Goal: Task Accomplishment & Management: Manage account settings

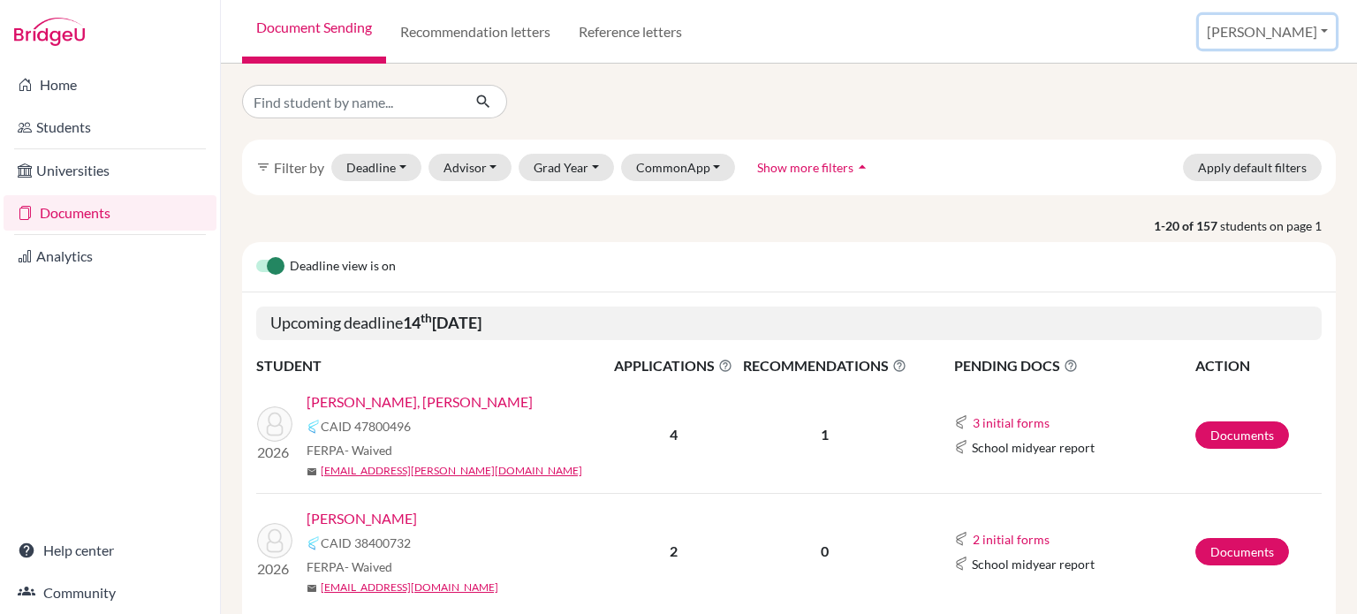
click at [1303, 23] on button "[PERSON_NAME]" at bounding box center [1267, 32] width 137 height 34
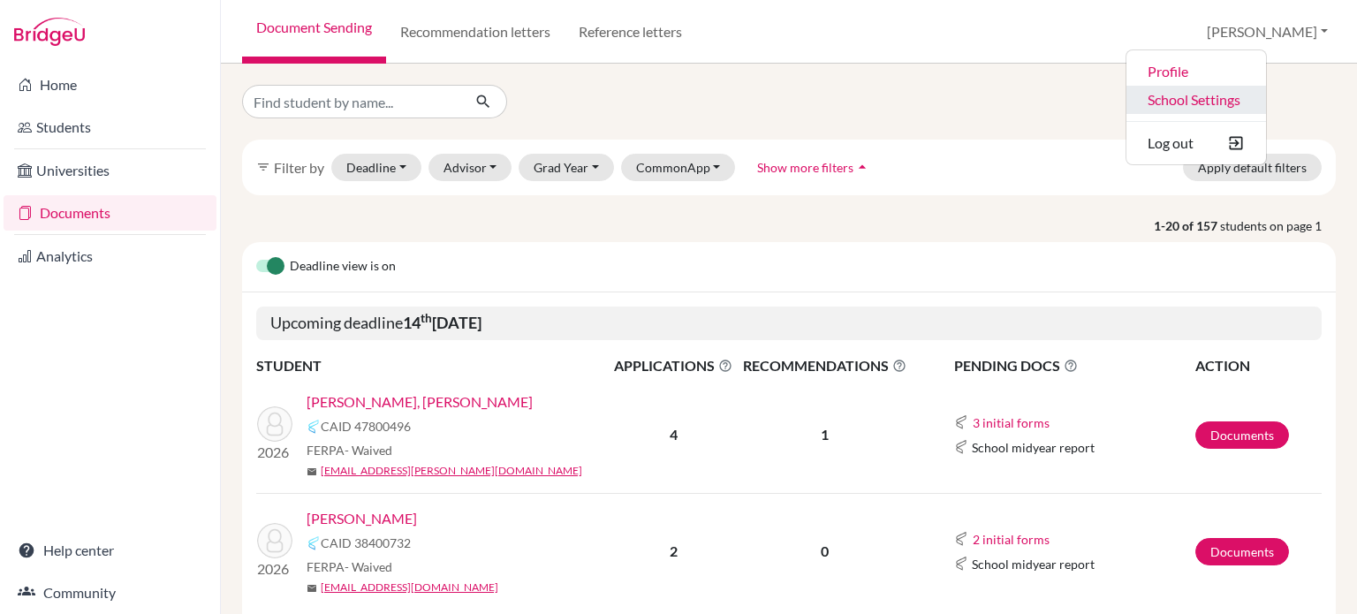
click at [1237, 107] on link "School Settings" at bounding box center [1197, 100] width 140 height 28
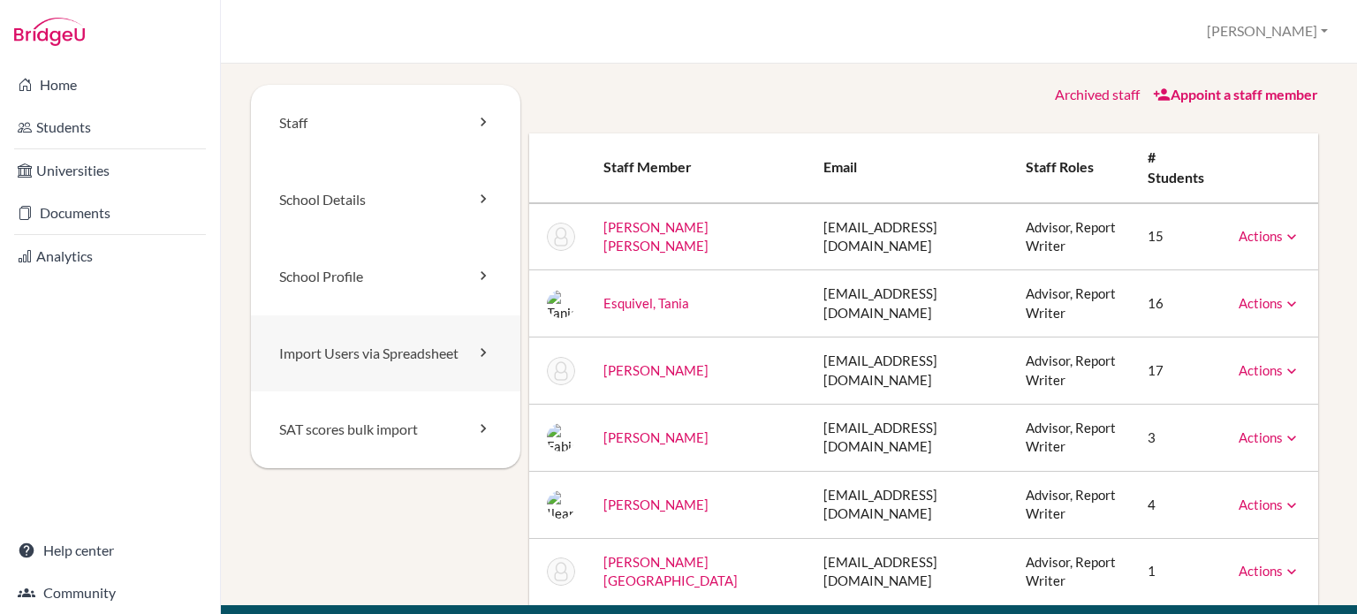
click at [332, 357] on link "Import Users via Spreadsheet" at bounding box center [386, 353] width 270 height 77
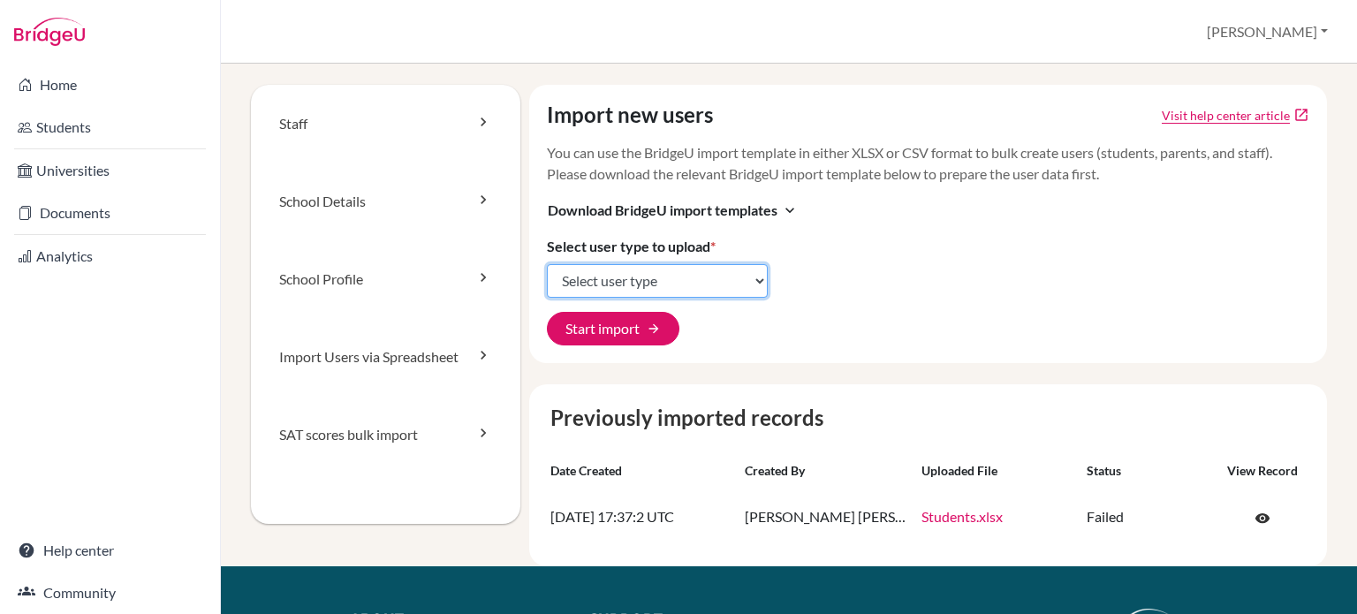
click at [668, 287] on select "Select user type Students Students and parents Parents Advisors Report writers" at bounding box center [657, 281] width 221 height 34
select select "advisors"
click at [547, 264] on select "Select user type Students Students and parents Parents Advisors Report writers" at bounding box center [657, 281] width 221 height 34
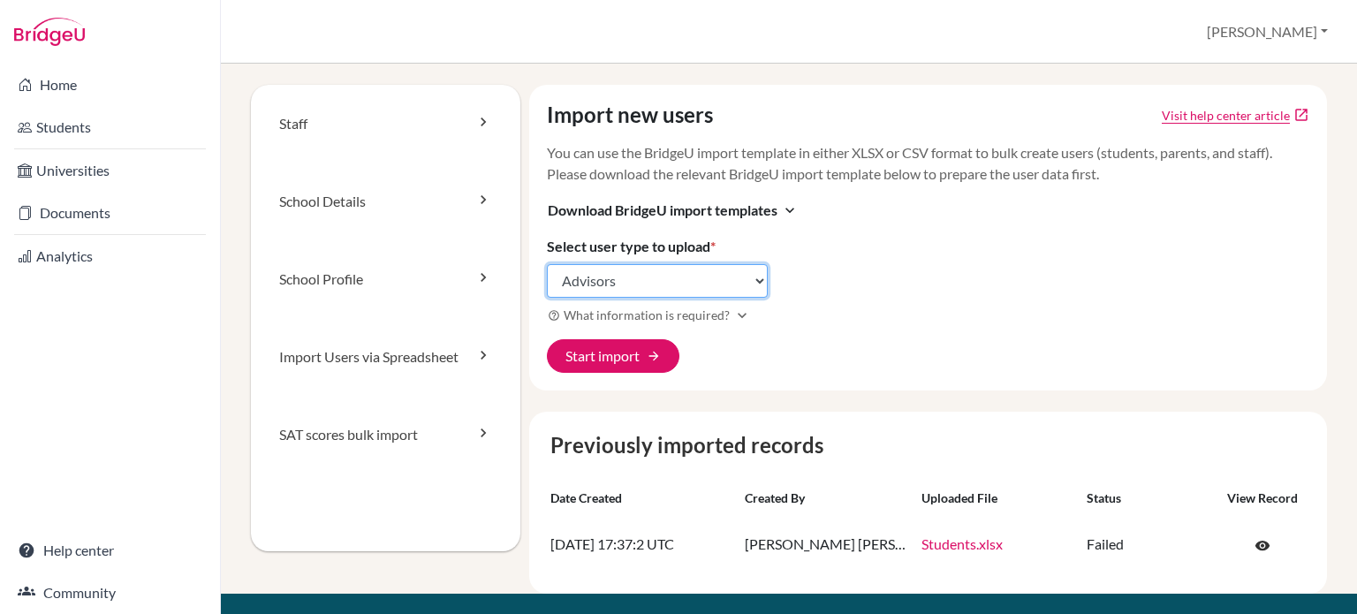
click at [652, 283] on select "Select user type Students Students and parents Parents Advisors Report writers" at bounding box center [657, 281] width 221 height 34
click at [547, 264] on select "Select user type Students Students and parents Parents Advisors Report writers" at bounding box center [657, 281] width 221 height 34
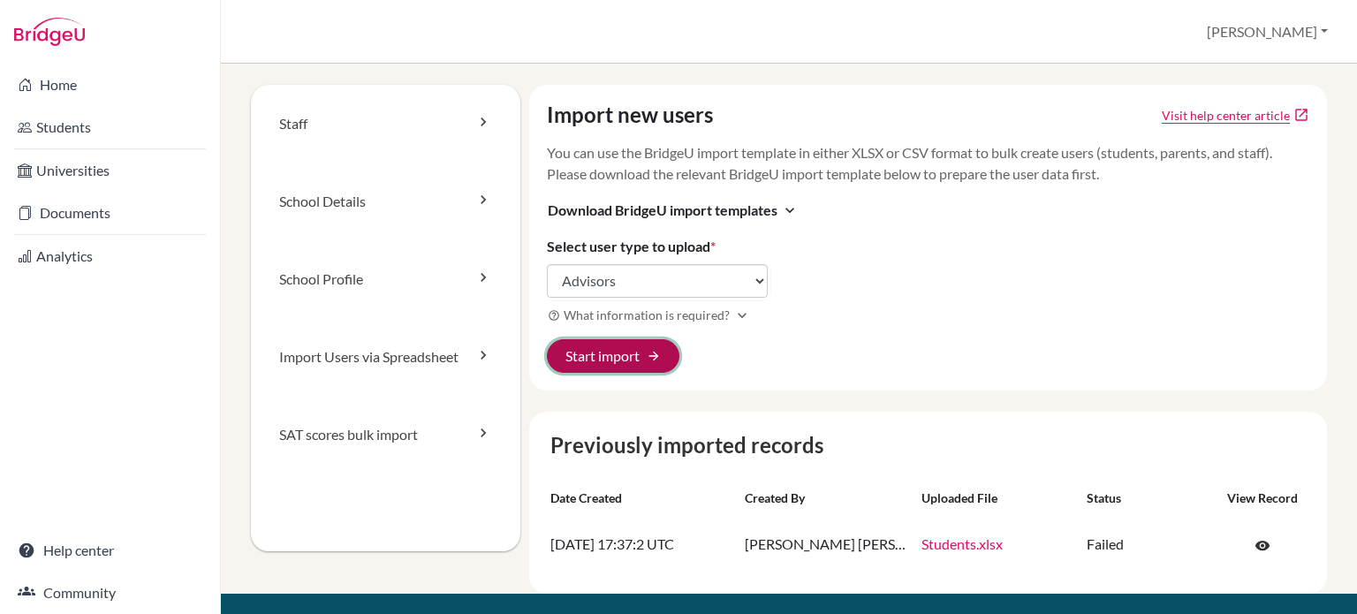
click at [612, 369] on button "Start import arrow_forward" at bounding box center [613, 356] width 133 height 34
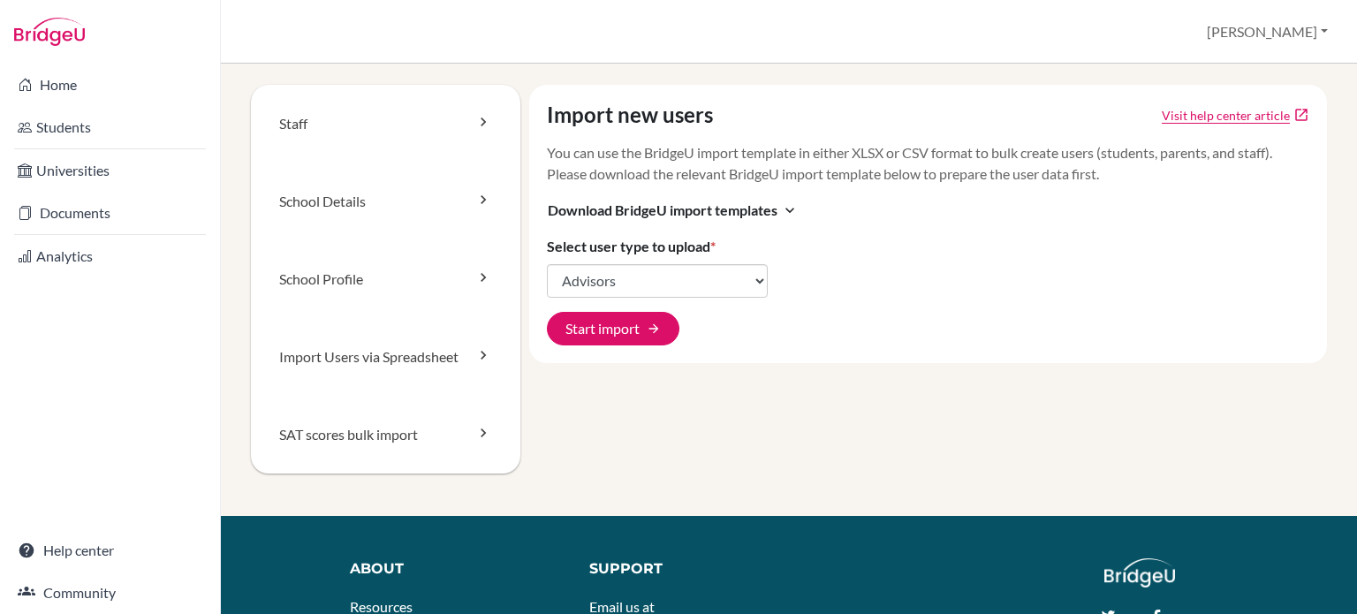
select select "advisors"
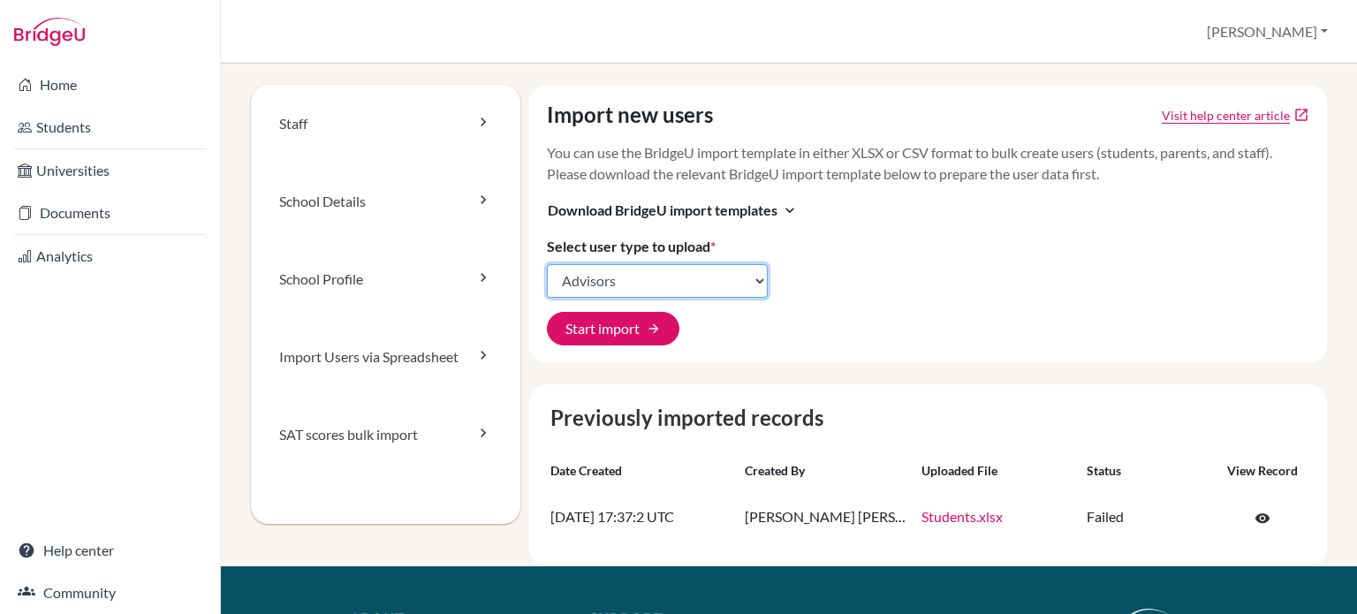
click at [714, 282] on select "Select user type Students Students and parents Parents Advisors Report writers" at bounding box center [657, 281] width 221 height 34
click at [400, 122] on link "Staff" at bounding box center [386, 124] width 270 height 78
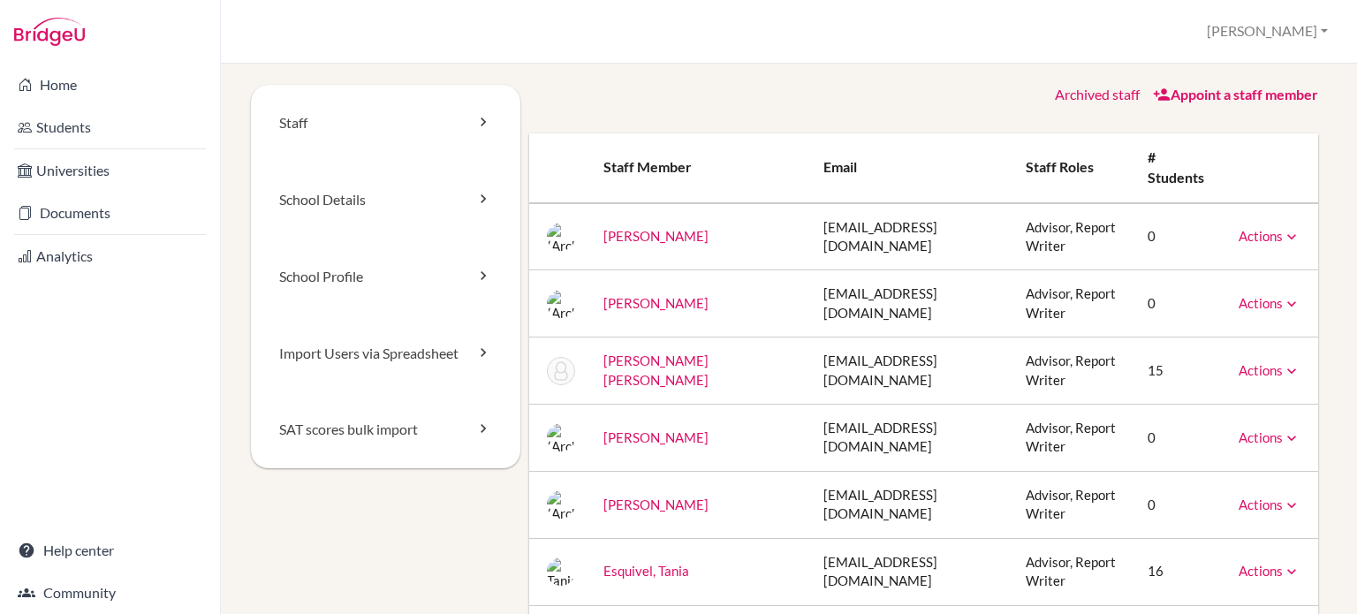
click at [1179, 94] on link "Appoint a staff member" at bounding box center [1235, 94] width 165 height 17
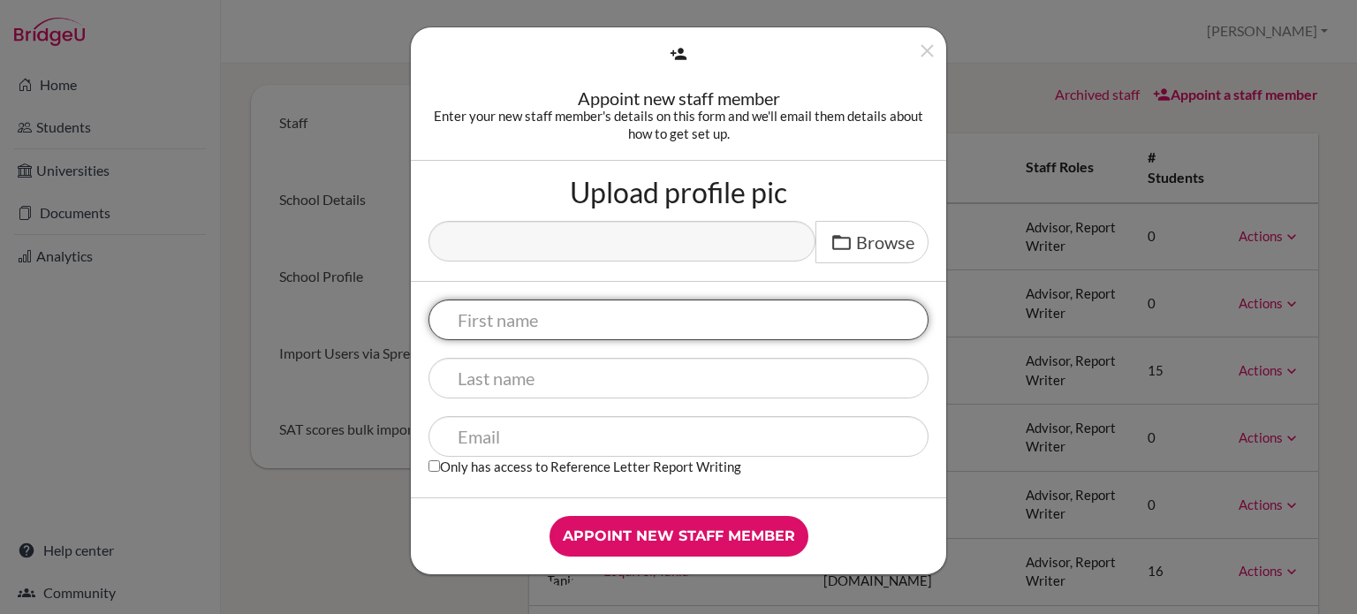
click at [580, 325] on input "text" at bounding box center [679, 320] width 500 height 41
type input "Amy"
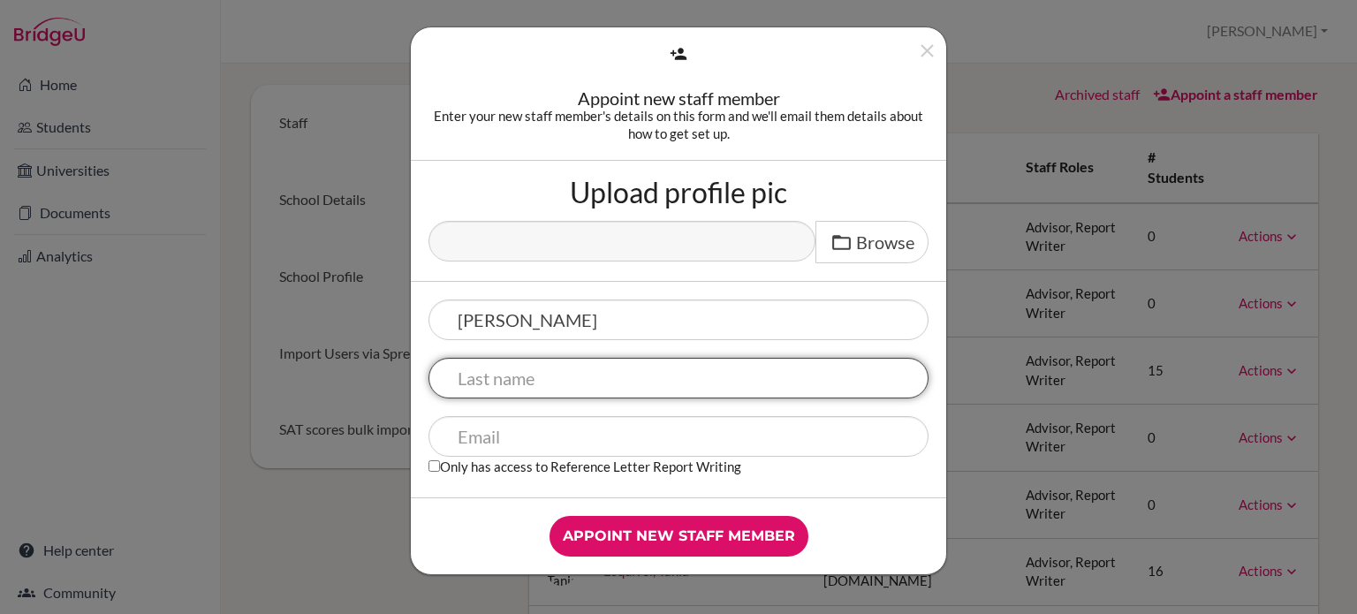
click at [578, 384] on input "text" at bounding box center [679, 378] width 500 height 41
type input "Snodgrass"
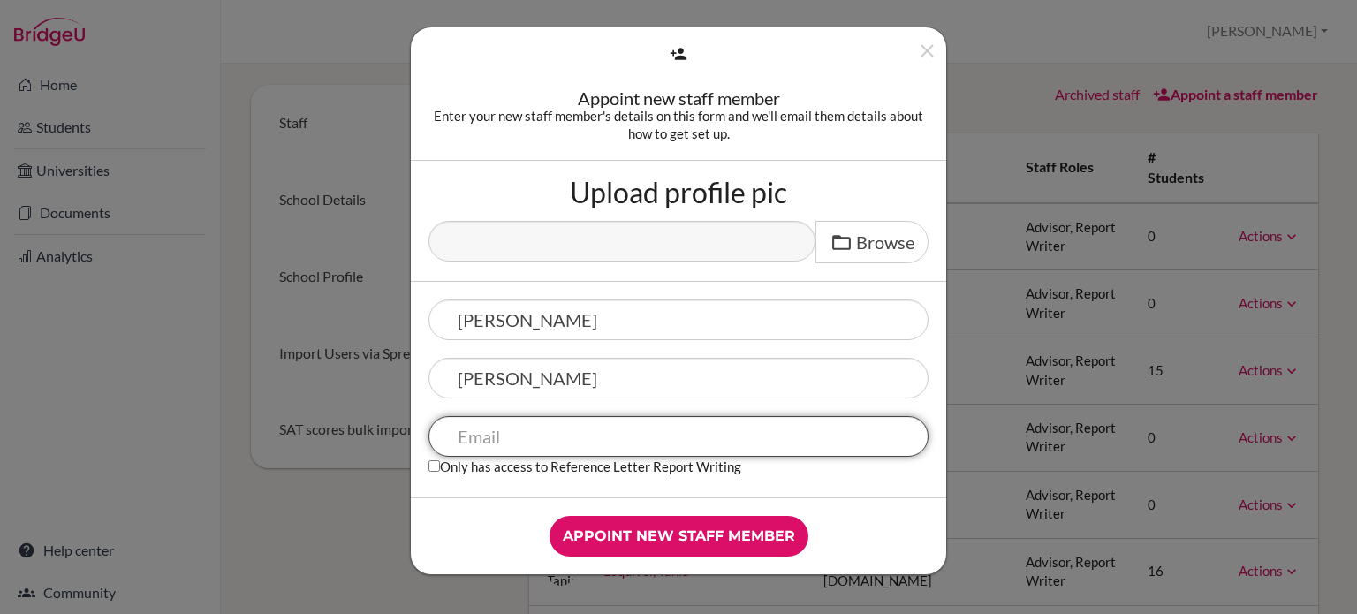
click at [558, 445] on input "text" at bounding box center [679, 436] width 500 height 41
type input "asnodgrass@lapazschool.org"
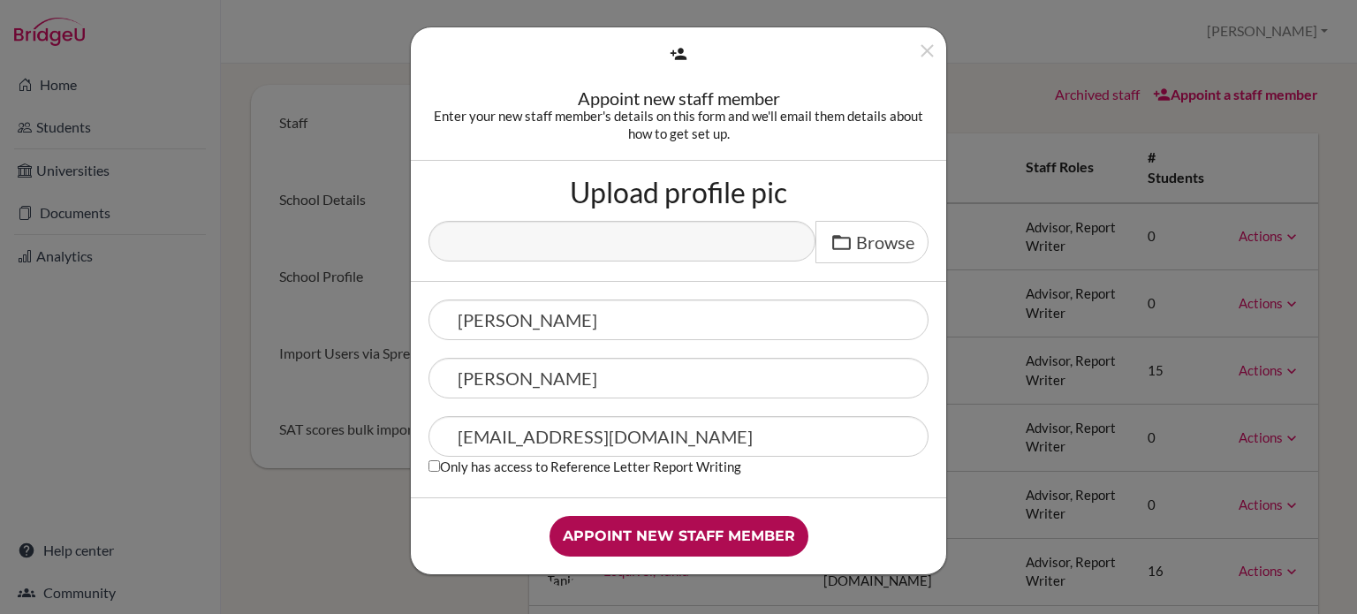
click at [628, 549] on input "Appoint new staff member" at bounding box center [679, 536] width 259 height 41
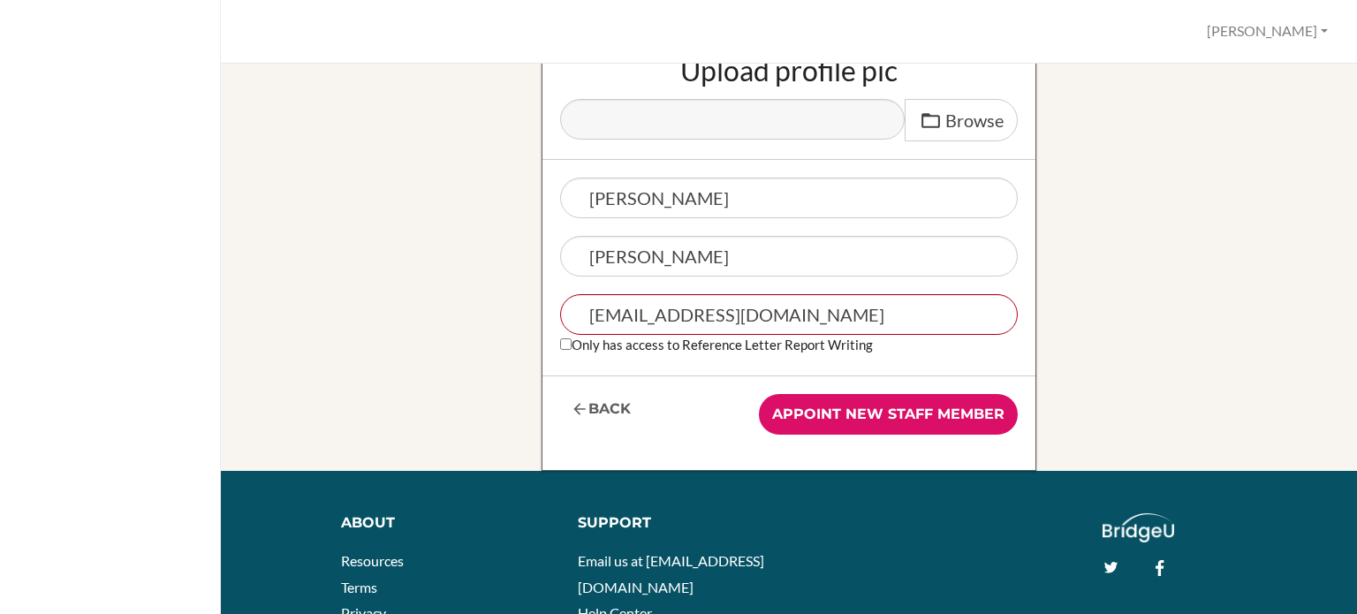
scroll to position [297, 0]
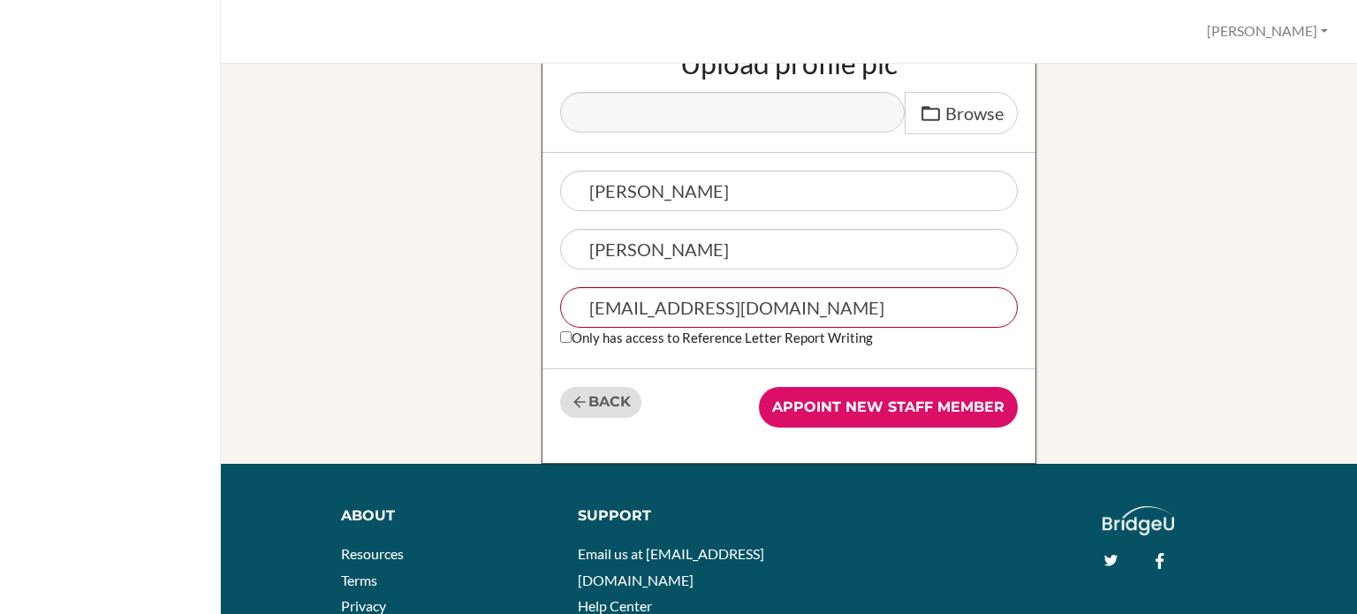
click at [577, 393] on icon at bounding box center [580, 402] width 18 height 18
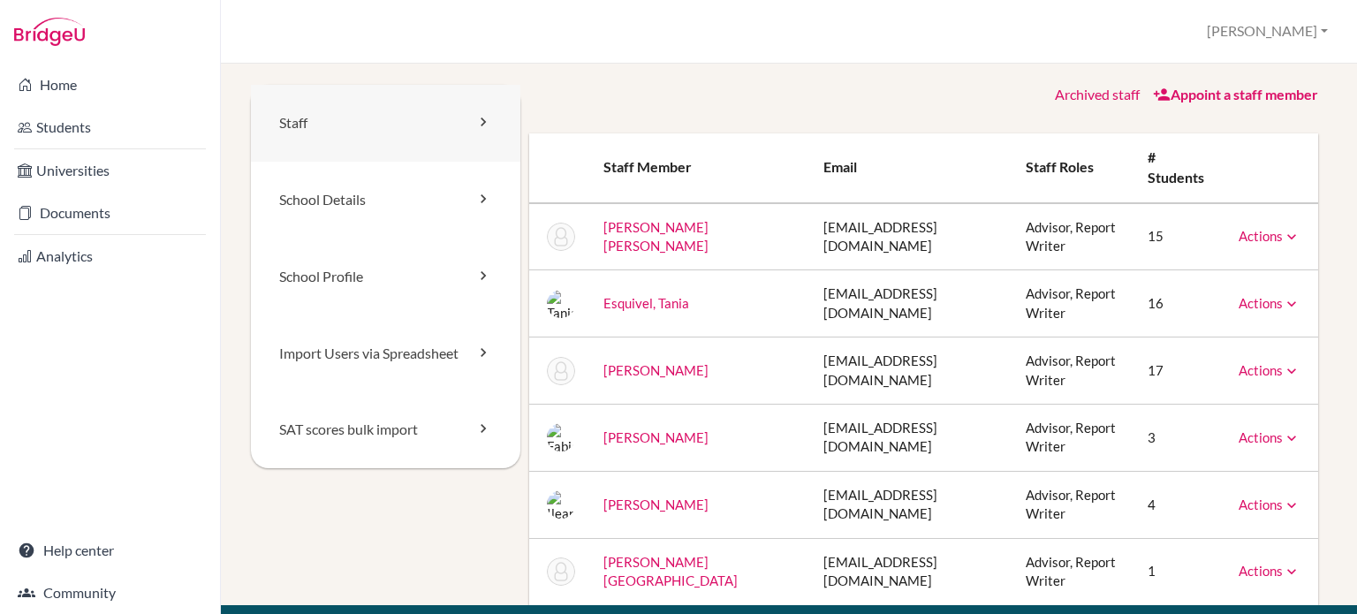
click at [448, 128] on link "Staff" at bounding box center [386, 123] width 270 height 77
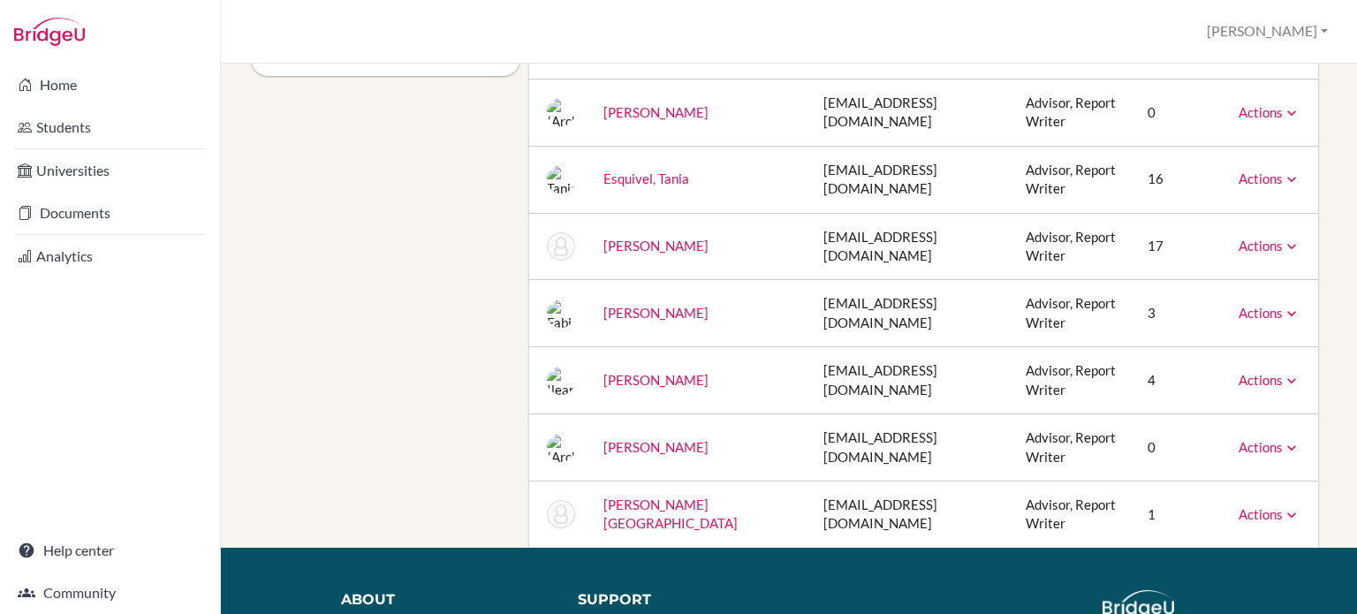
scroll to position [398, 0]
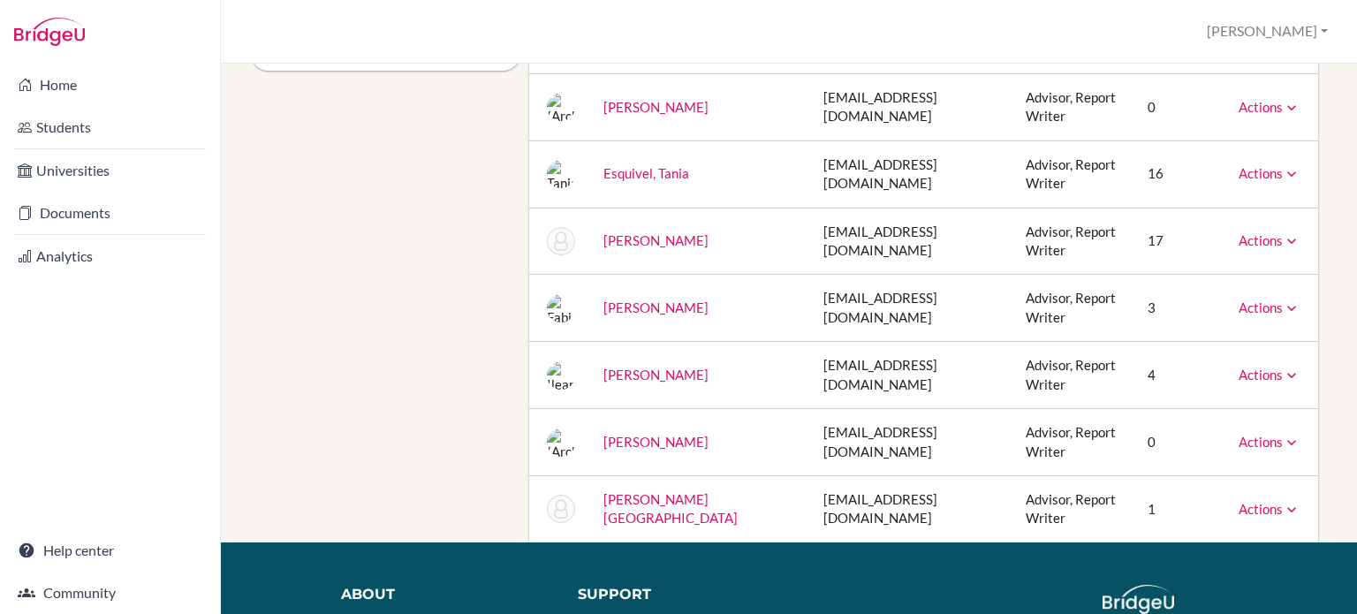
click at [1269, 446] on link "Actions" at bounding box center [1270, 442] width 62 height 16
click at [1231, 477] on link "Unarchive" at bounding box center [1230, 472] width 140 height 26
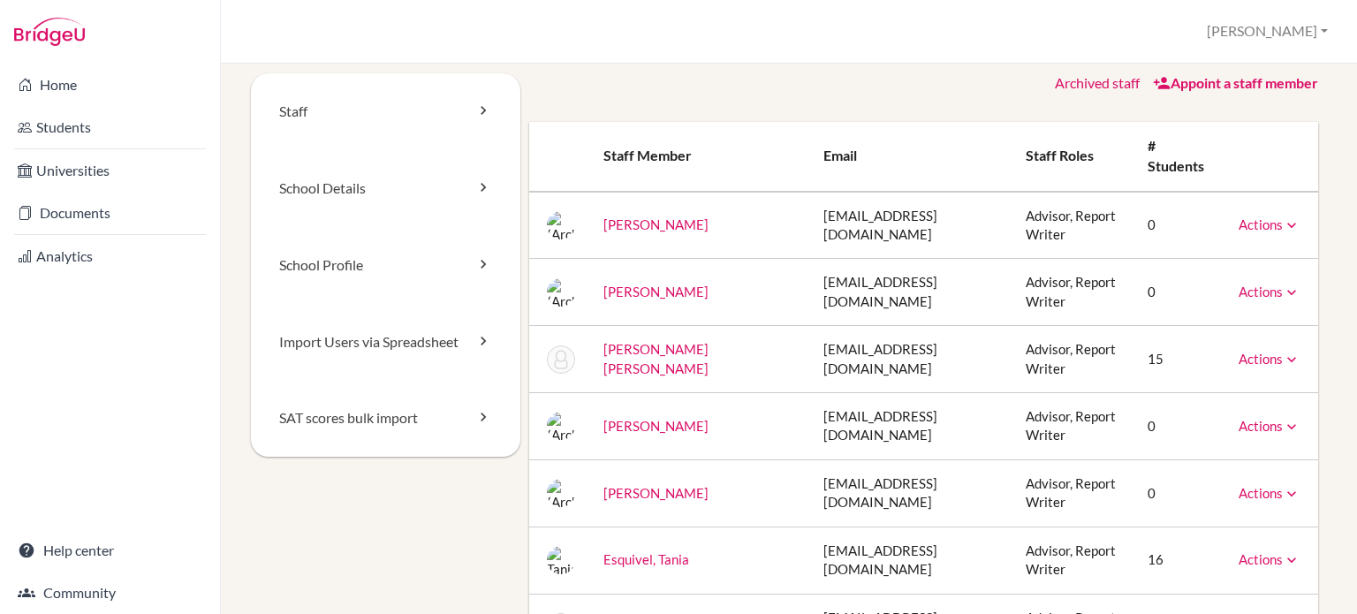
scroll to position [0, 0]
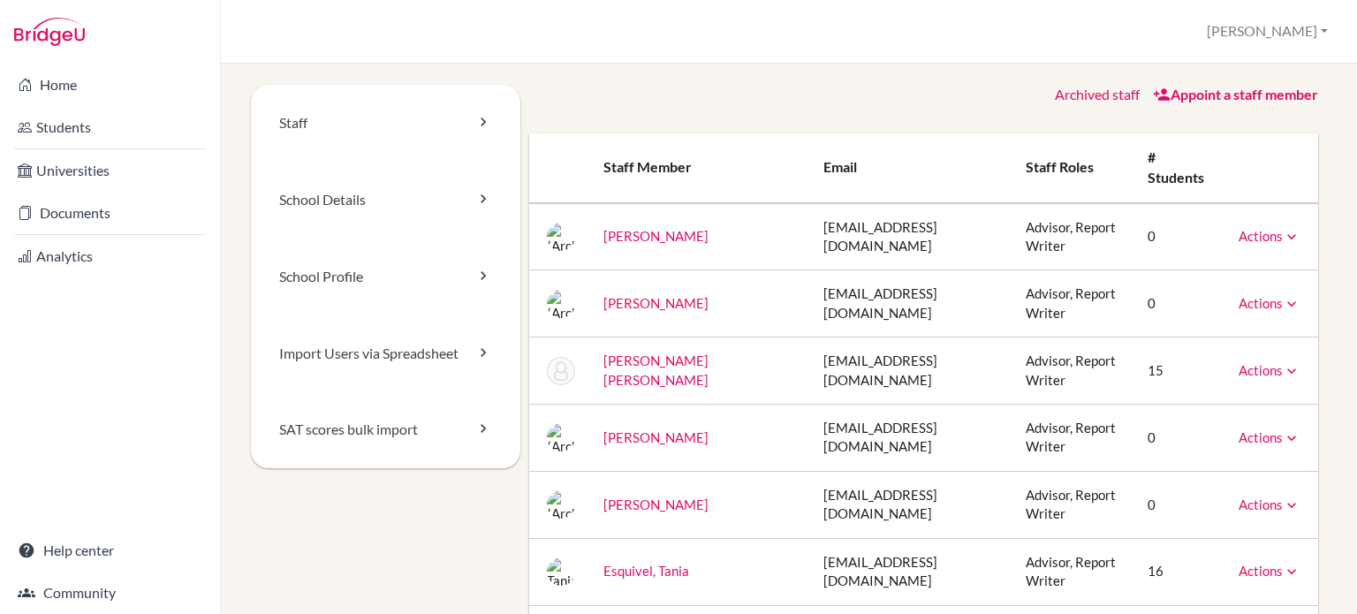
click at [1081, 99] on link "Archived staff" at bounding box center [1097, 94] width 85 height 17
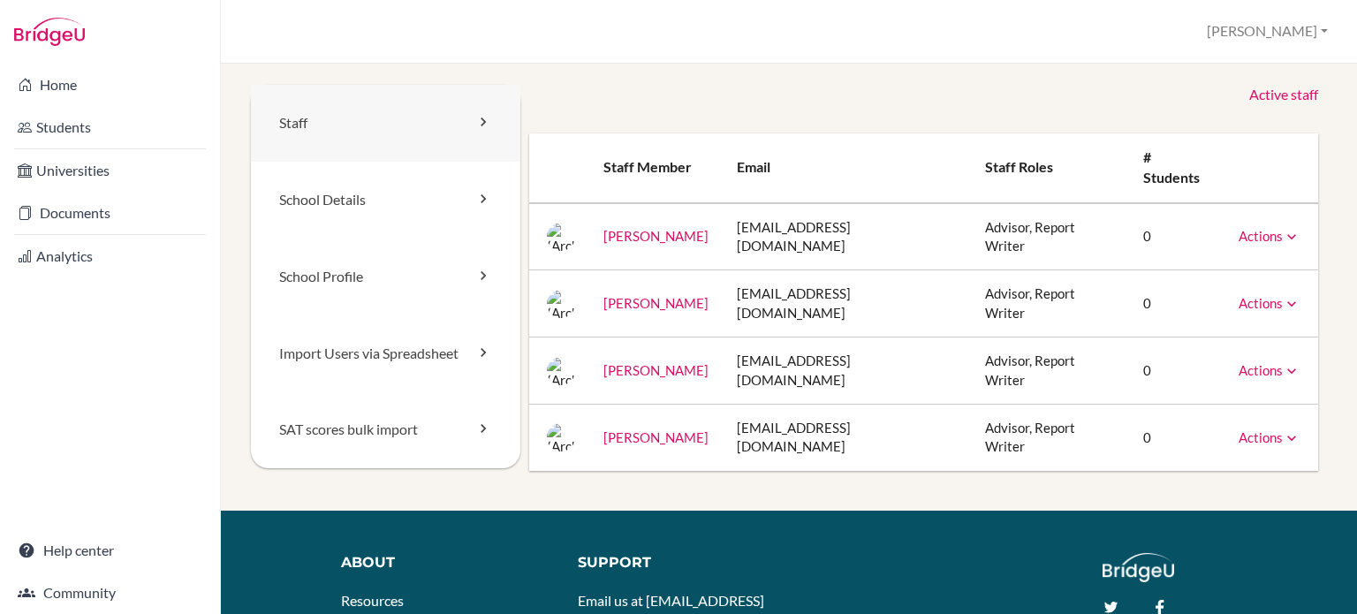
click at [475, 118] on icon at bounding box center [484, 122] width 18 height 18
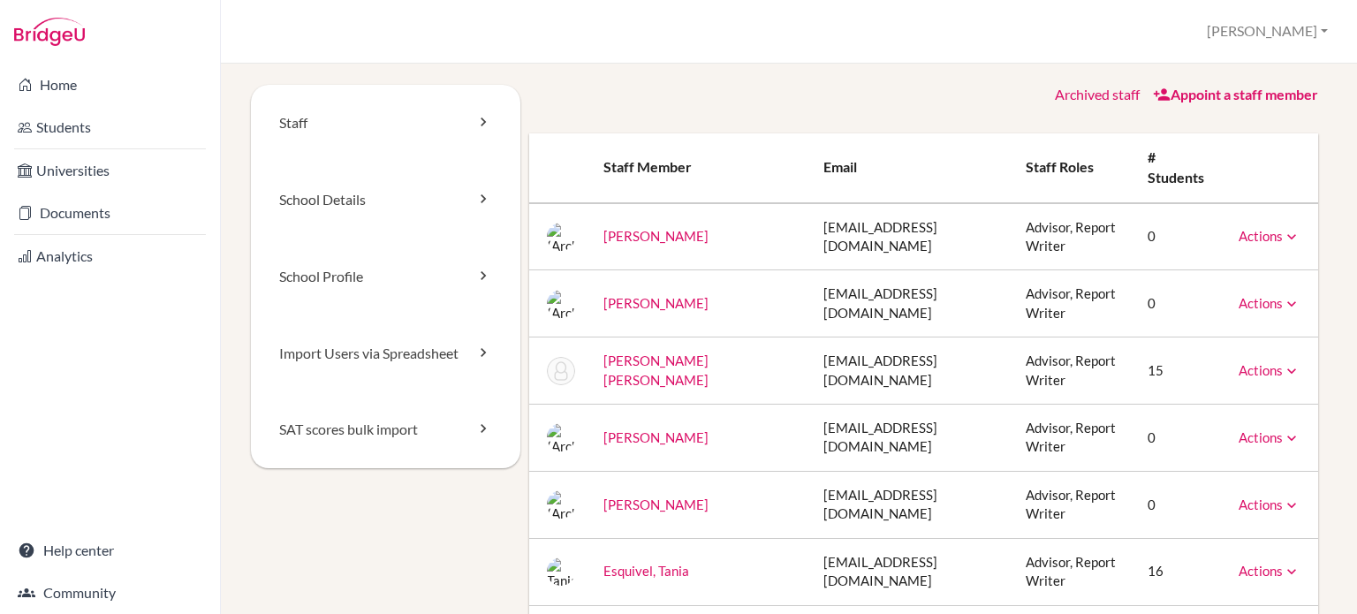
click at [1283, 230] on icon at bounding box center [1292, 237] width 18 height 18
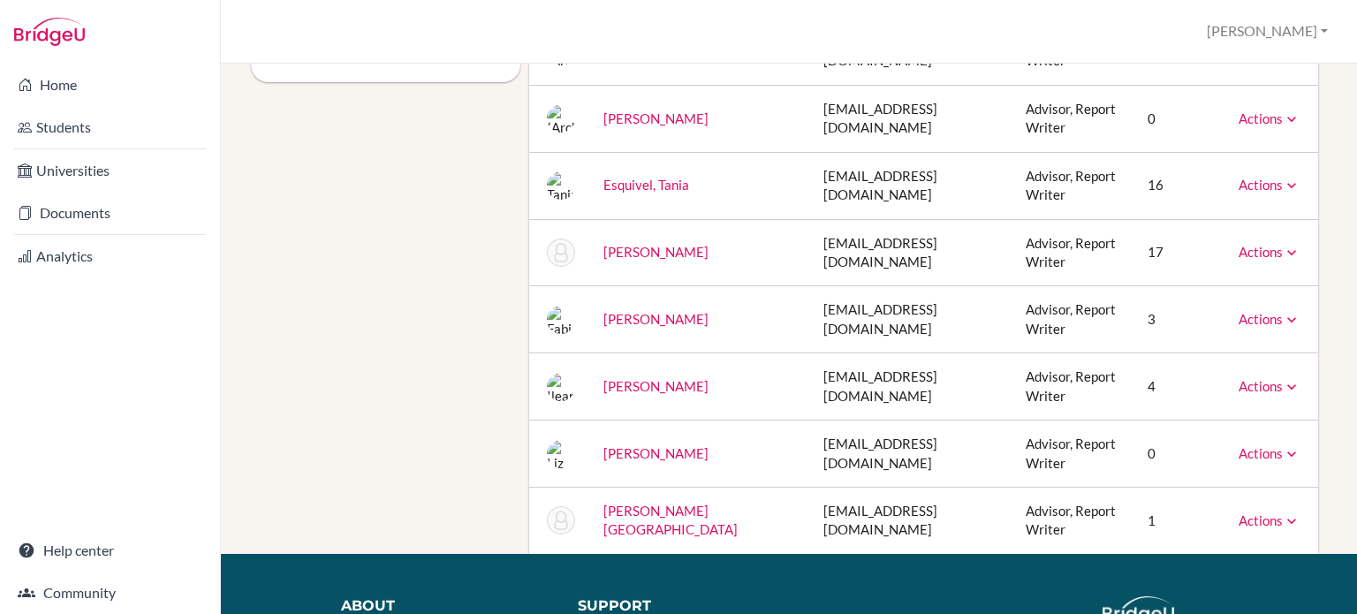
scroll to position [353, 0]
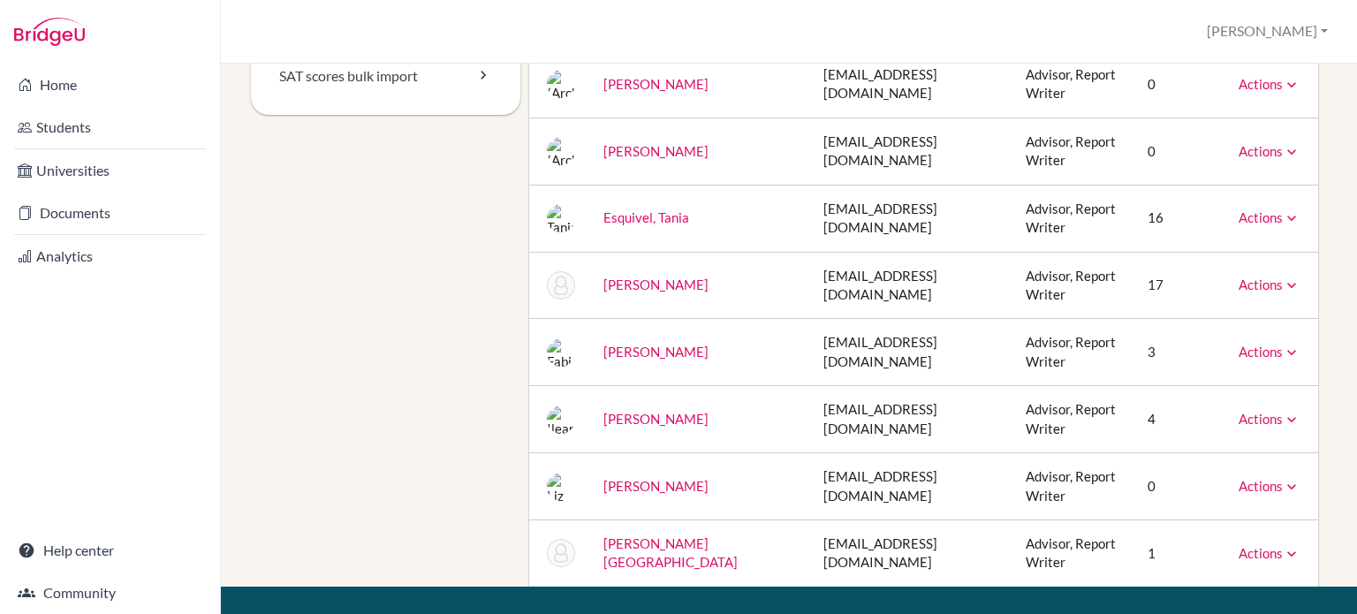
click at [1283, 284] on icon at bounding box center [1292, 286] width 18 height 18
click at [1322, 332] on div "Staff School Details School Profile Import Users via Spreadsheet SAT scores bul…" at bounding box center [789, 158] width 1094 height 855
click at [1283, 481] on icon at bounding box center [1292, 487] width 18 height 18
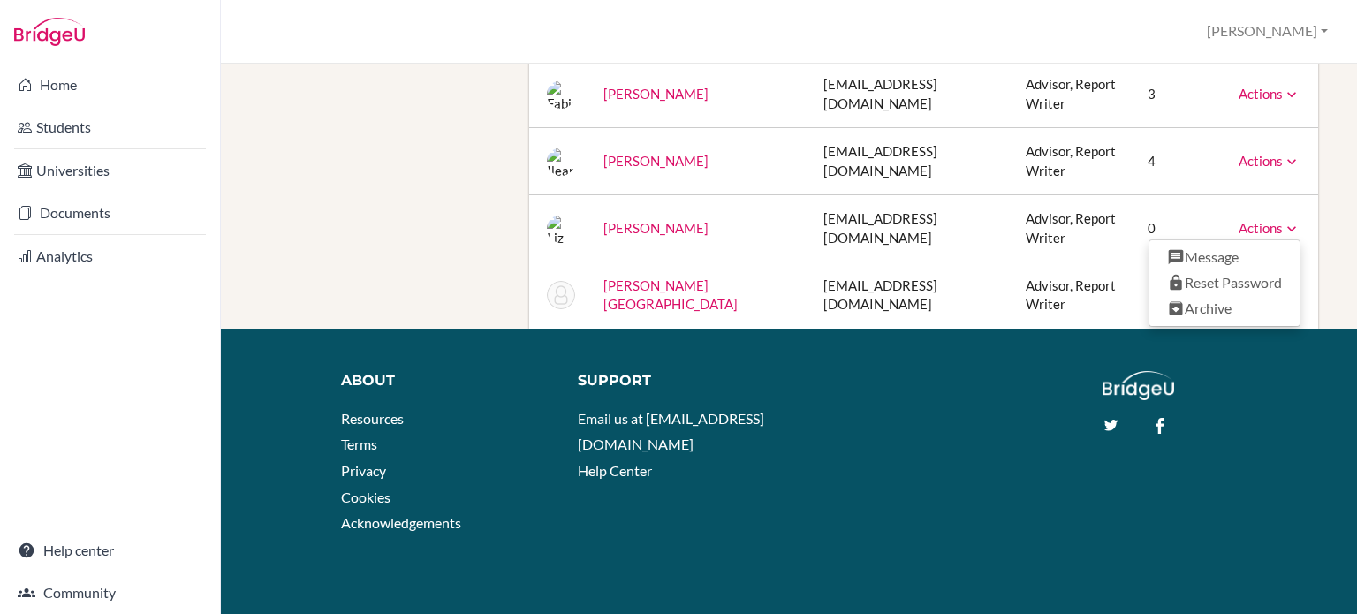
click at [1334, 283] on div "Staff School Details School Profile Import Users via Spreadsheet SAT scores bul…" at bounding box center [789, 339] width 1136 height 551
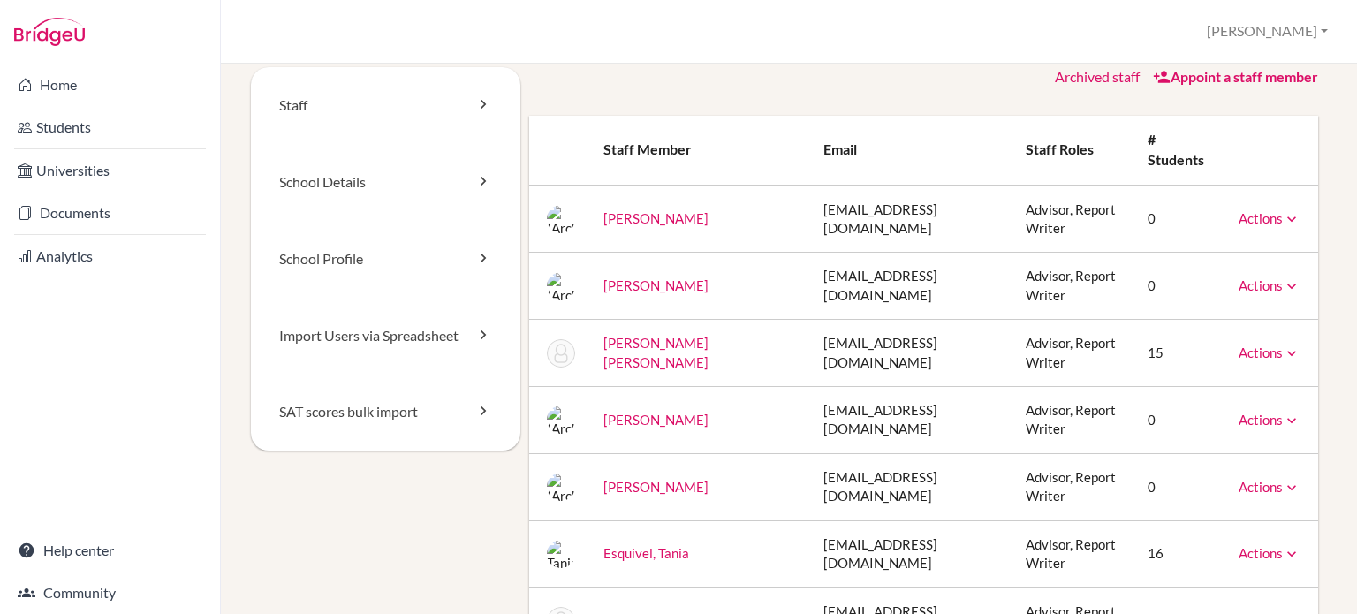
scroll to position [0, 0]
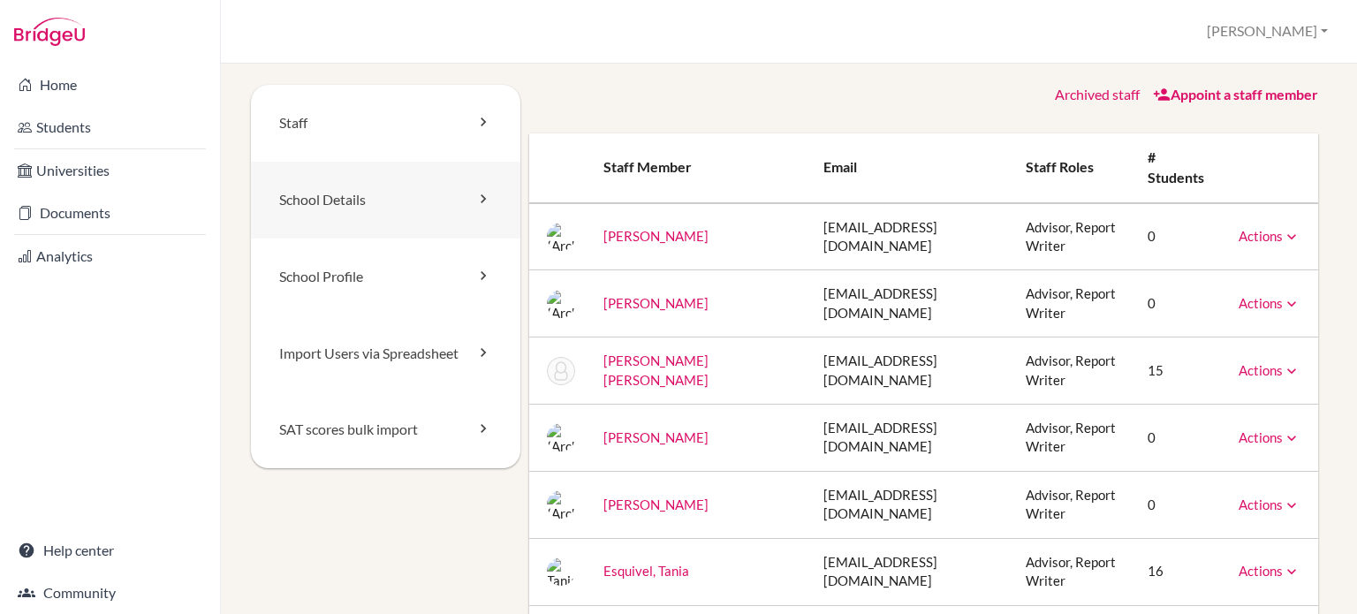
click at [475, 203] on icon at bounding box center [484, 199] width 18 height 18
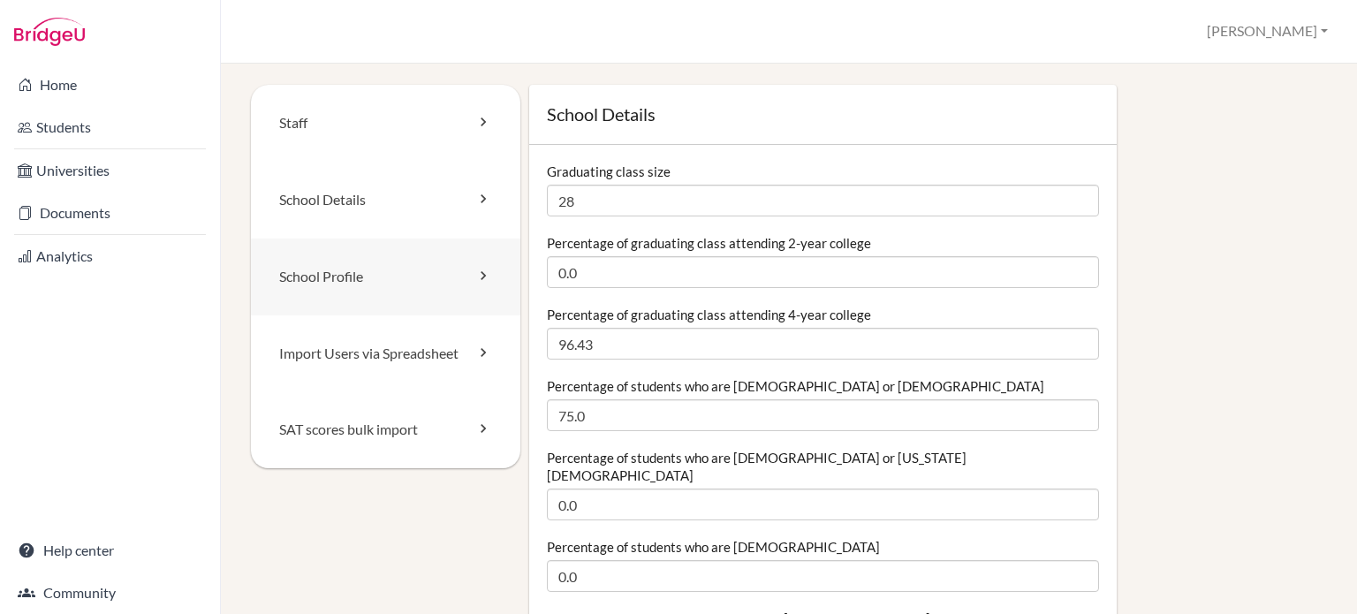
click at [483, 283] on icon at bounding box center [484, 276] width 18 height 18
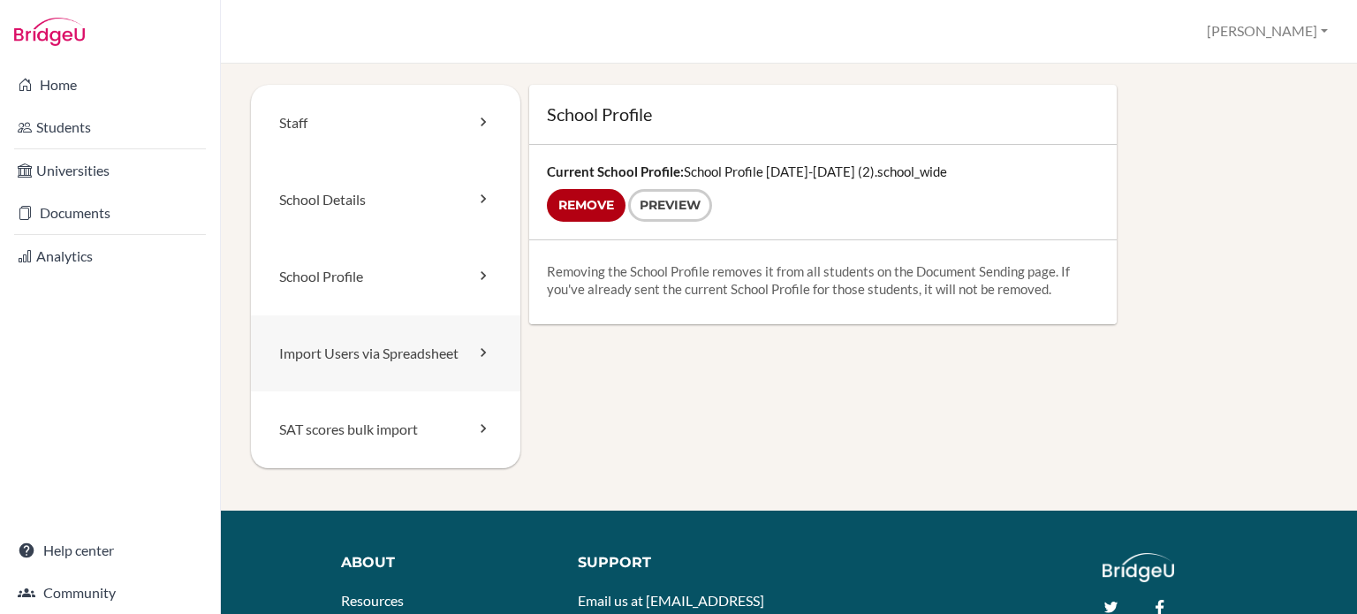
click at [467, 353] on link "Import Users via Spreadsheet" at bounding box center [386, 353] width 270 height 77
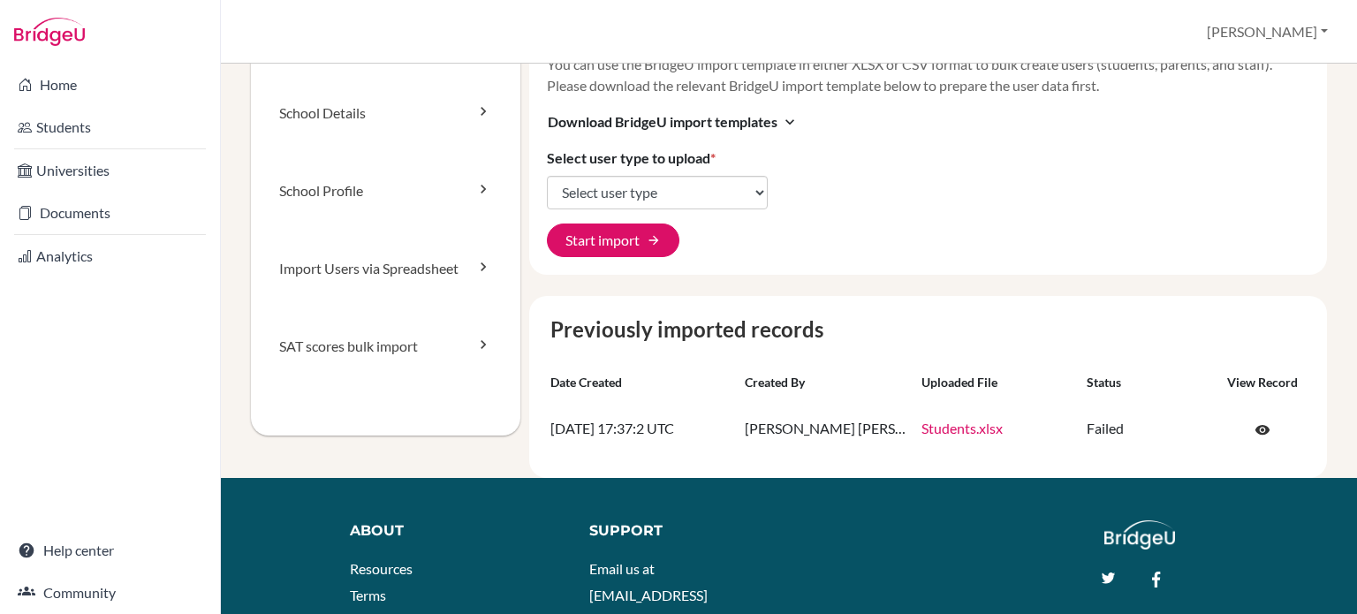
scroll to position [94, 0]
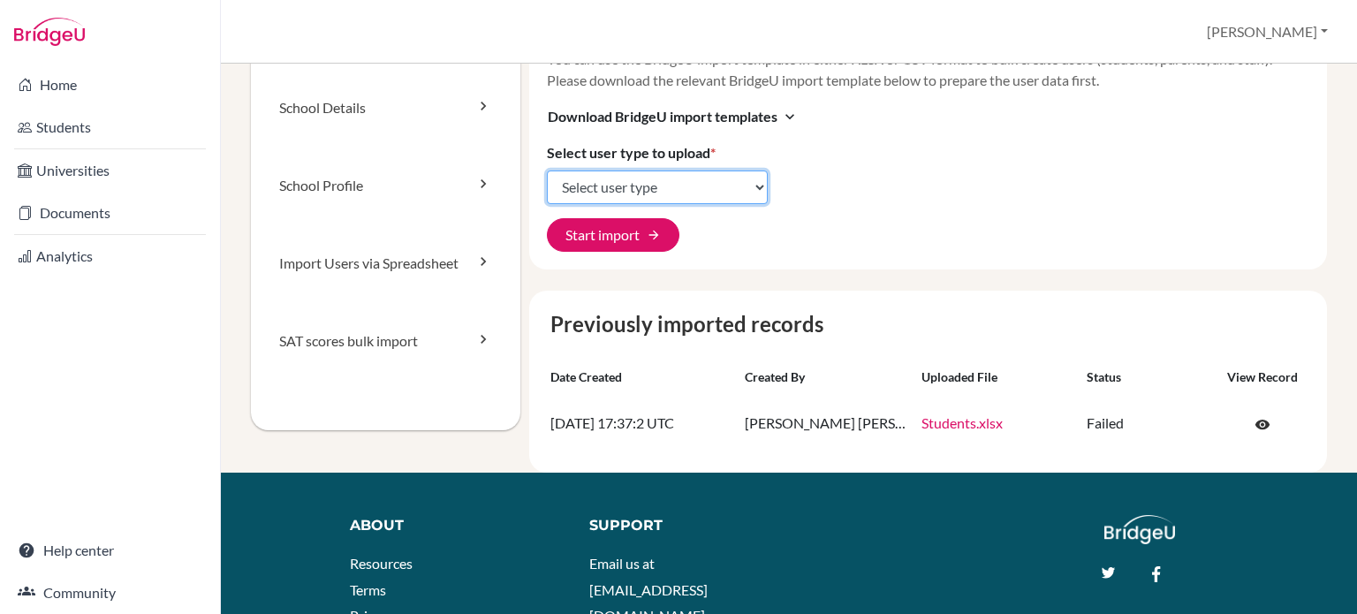
click at [745, 195] on select "Select user type Students Students and parents Parents Advisors Report writers" at bounding box center [657, 188] width 221 height 34
select select "report_writers"
click at [547, 171] on select "Select user type Students Students and parents Parents Advisors Report writers" at bounding box center [657, 188] width 221 height 34
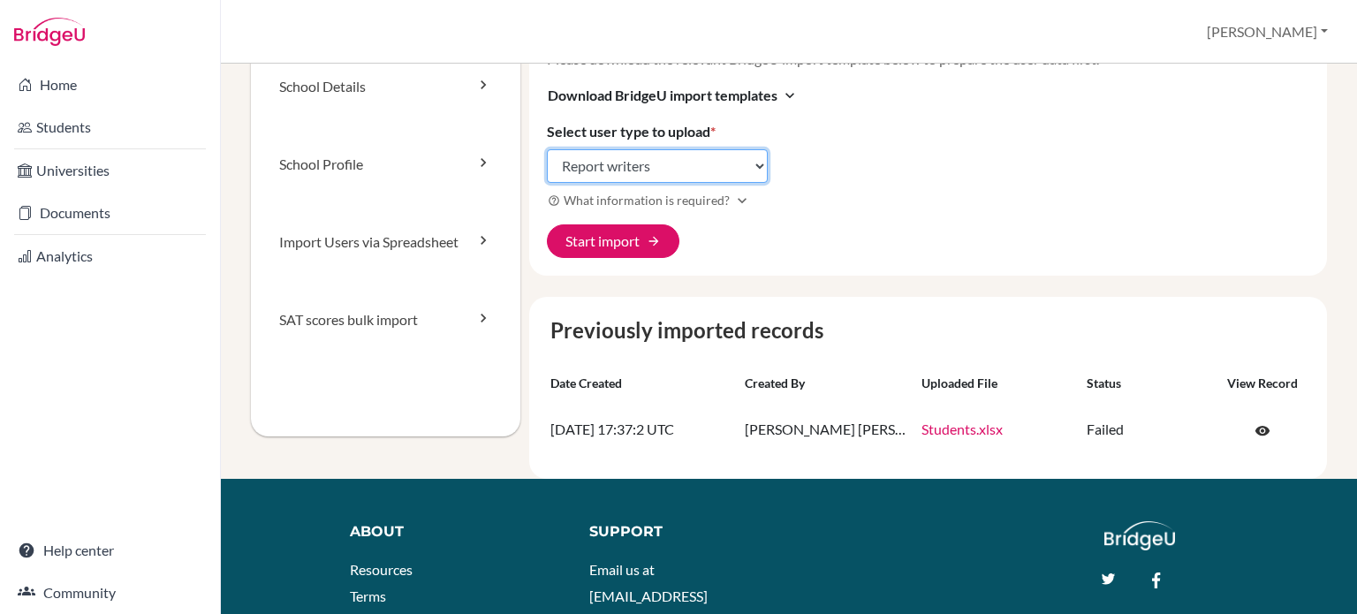
scroll to position [132, 0]
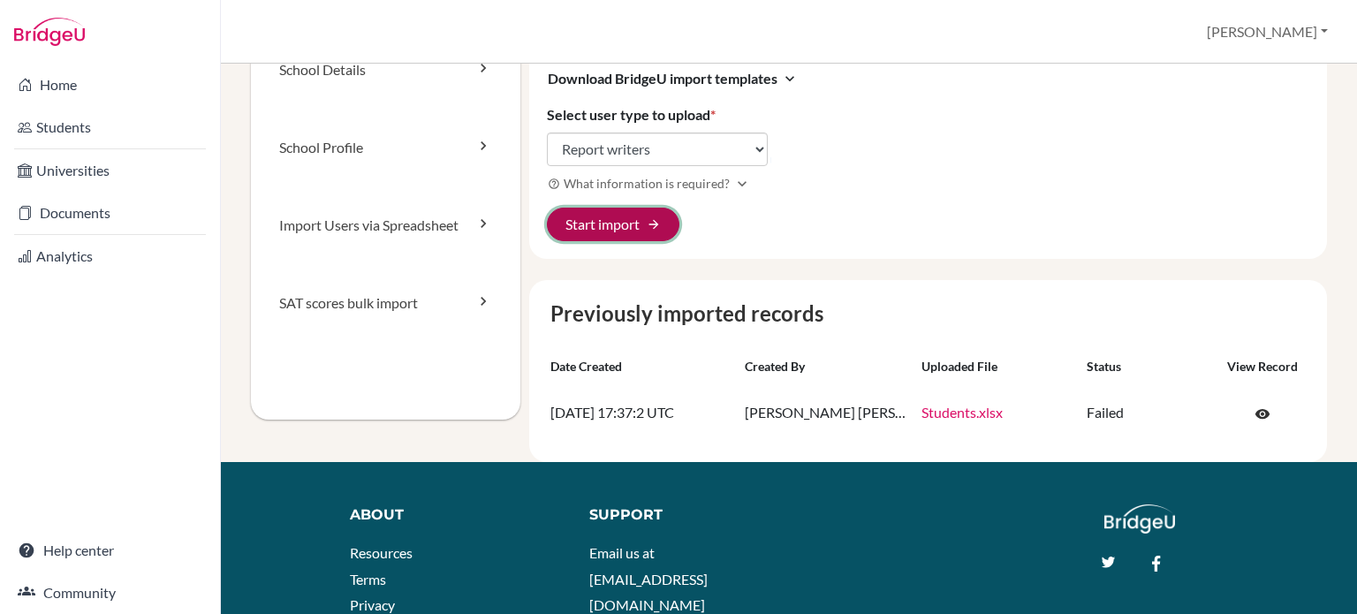
click at [614, 229] on button "Start import arrow_forward" at bounding box center [613, 225] width 133 height 34
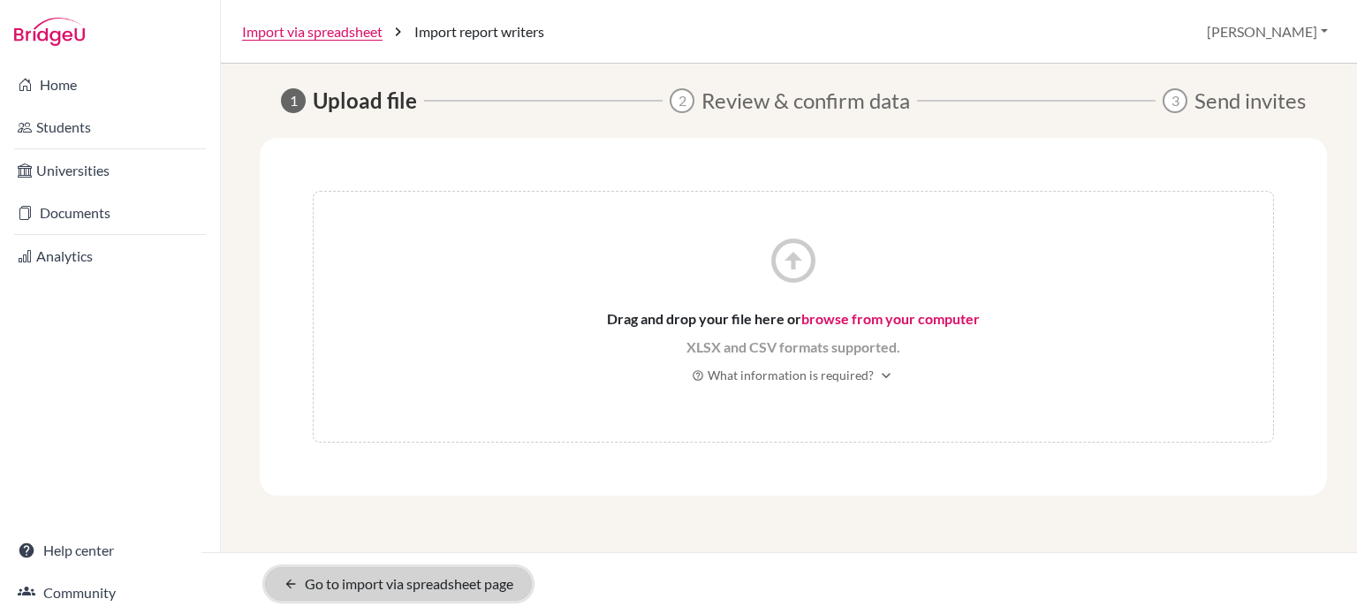
click at [482, 594] on link "arrow_back Go to import via spreadsheet page" at bounding box center [398, 584] width 267 height 34
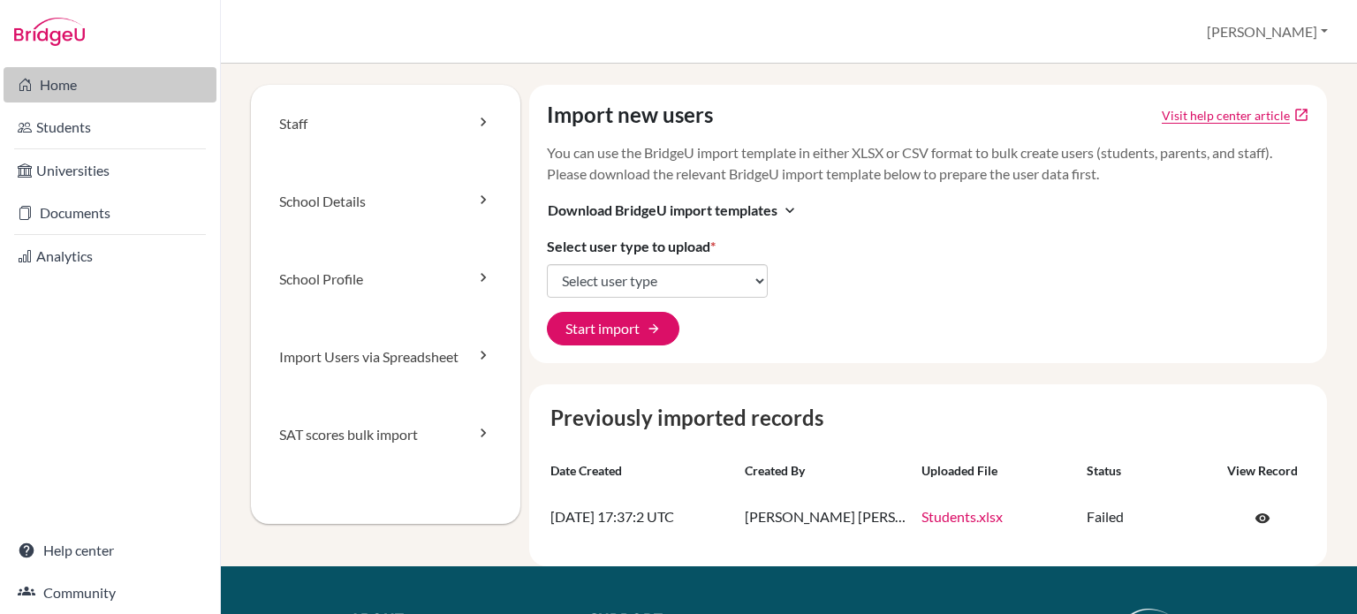
click at [77, 90] on link "Home" at bounding box center [110, 84] width 213 height 35
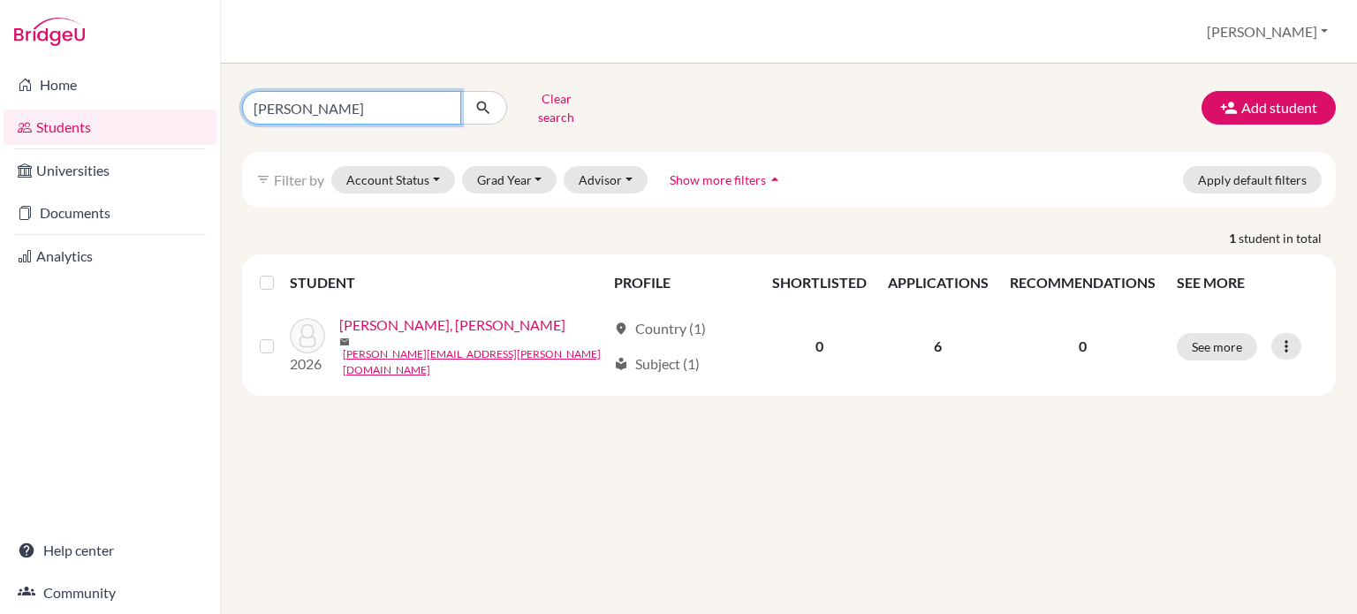
click at [327, 103] on input "sophia" at bounding box center [351, 108] width 219 height 34
type input "s"
type input "yefri gutierrez"
click button "submit" at bounding box center [483, 108] width 47 height 34
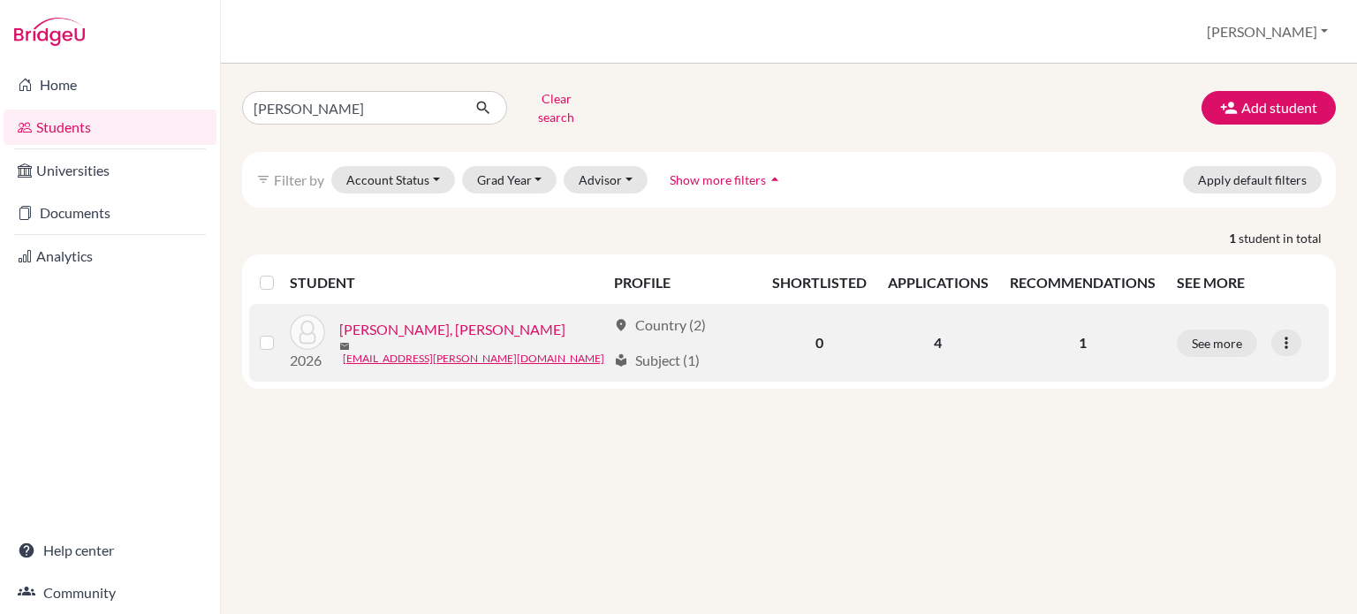
click at [458, 327] on link "Gutiérrez Arce, Yefri Damián" at bounding box center [452, 329] width 226 height 21
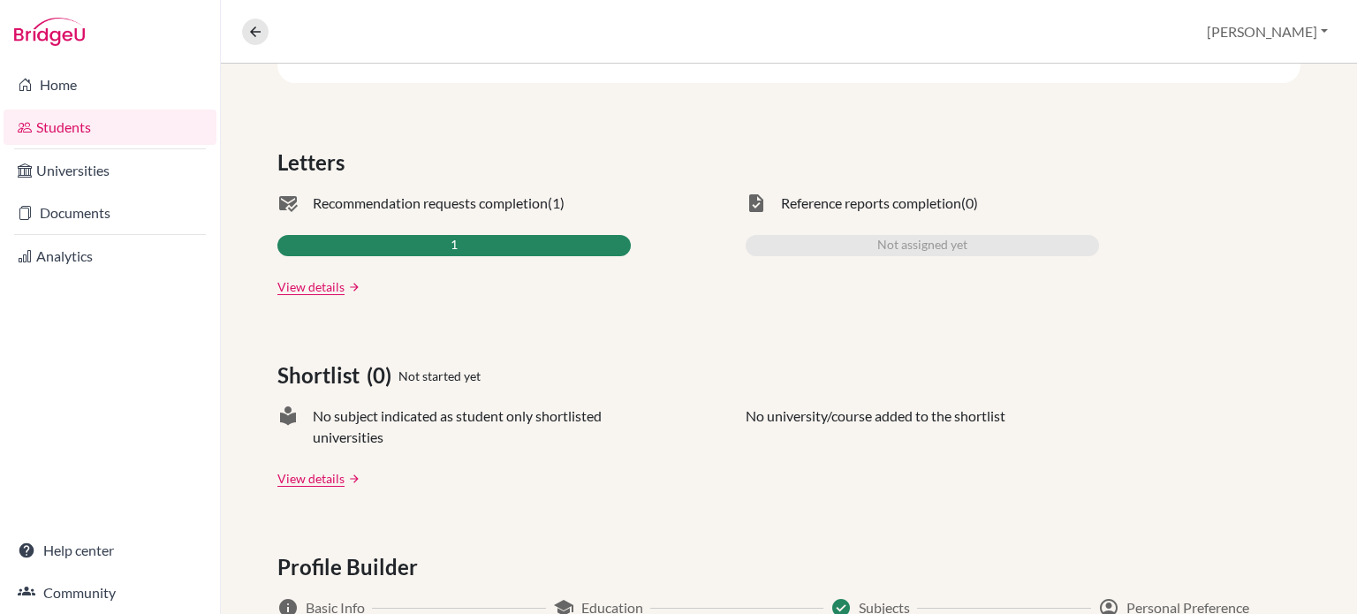
scroll to position [520, 0]
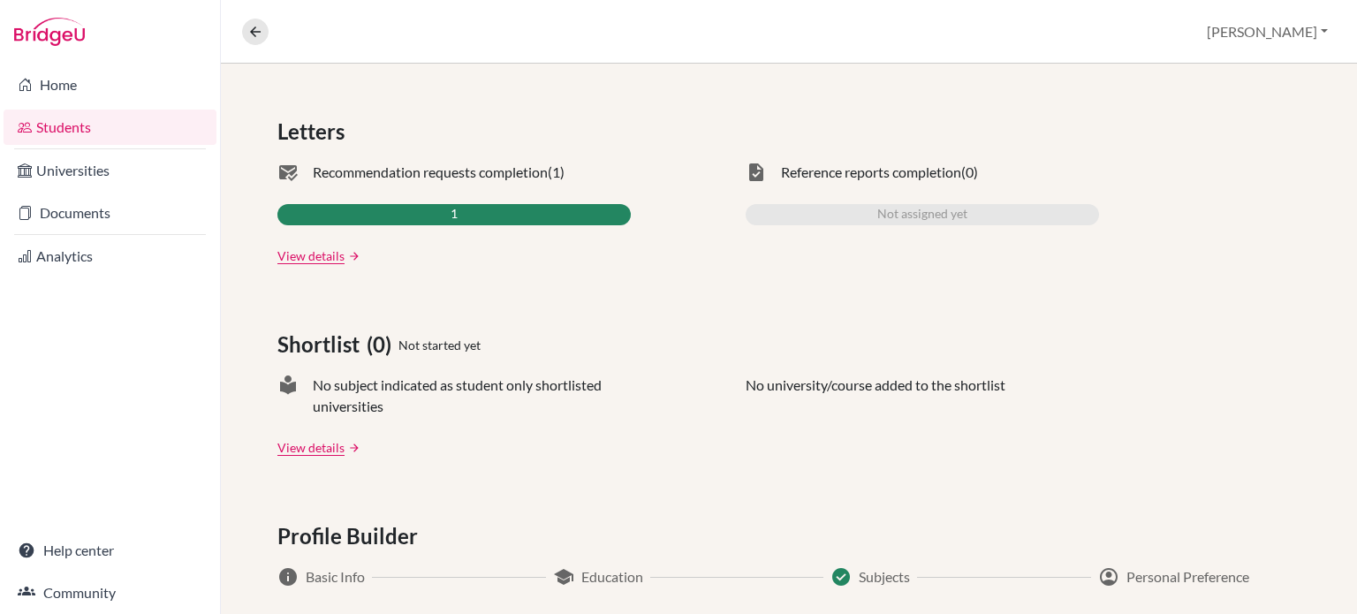
click at [552, 221] on div "1" at bounding box center [453, 214] width 353 height 21
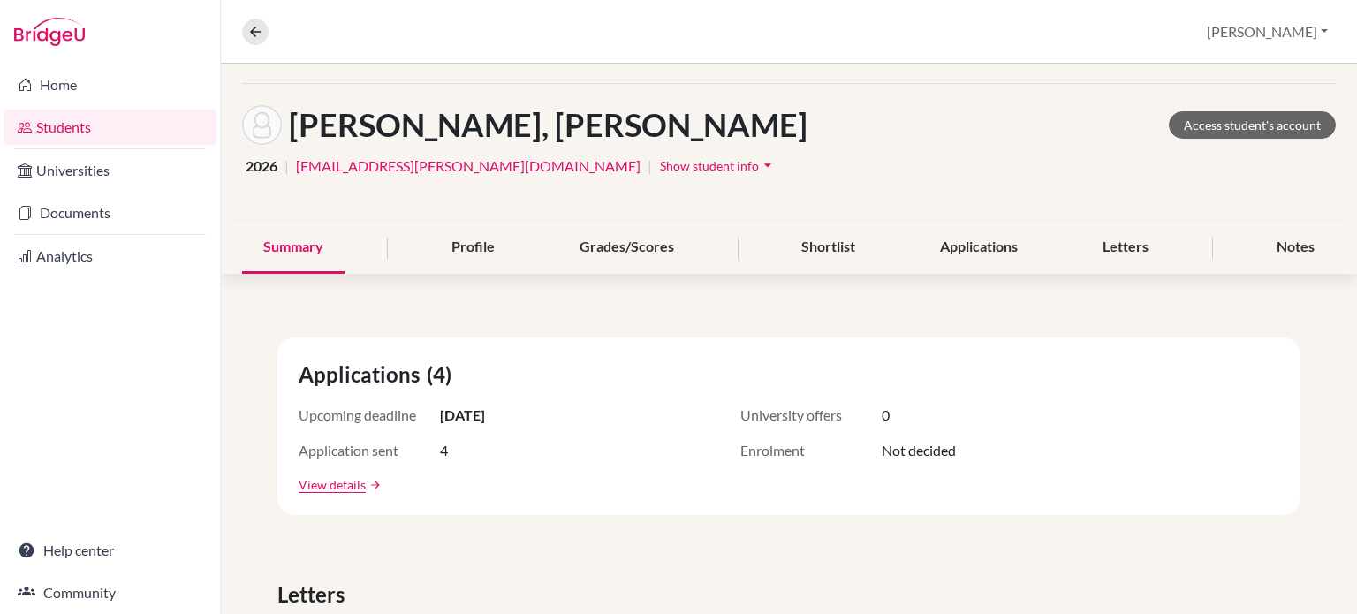
scroll to position [0, 0]
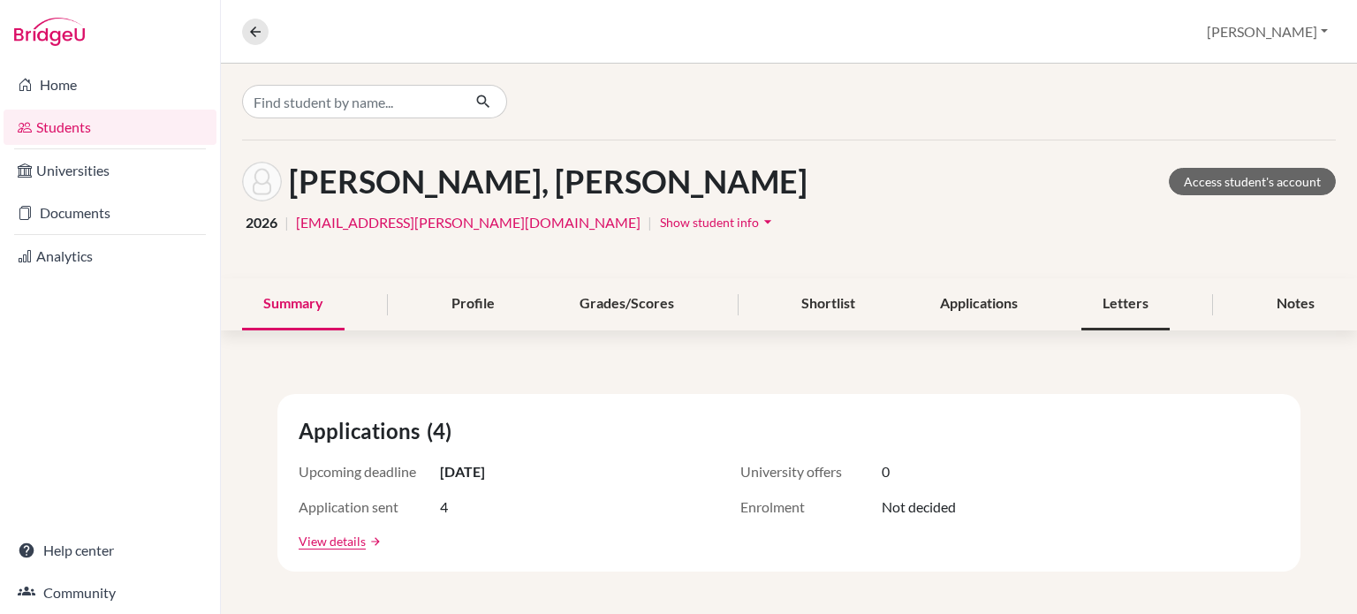
click at [1135, 304] on div "Letters" at bounding box center [1126, 304] width 88 height 52
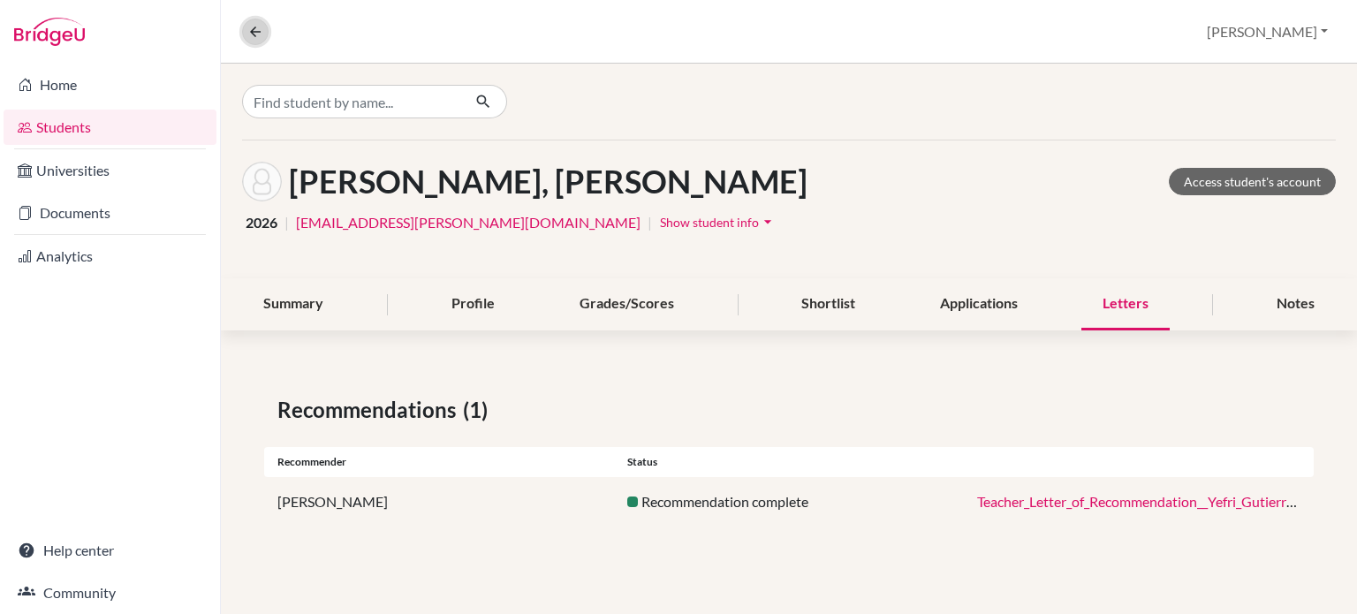
click at [260, 34] on icon at bounding box center [255, 32] width 16 height 16
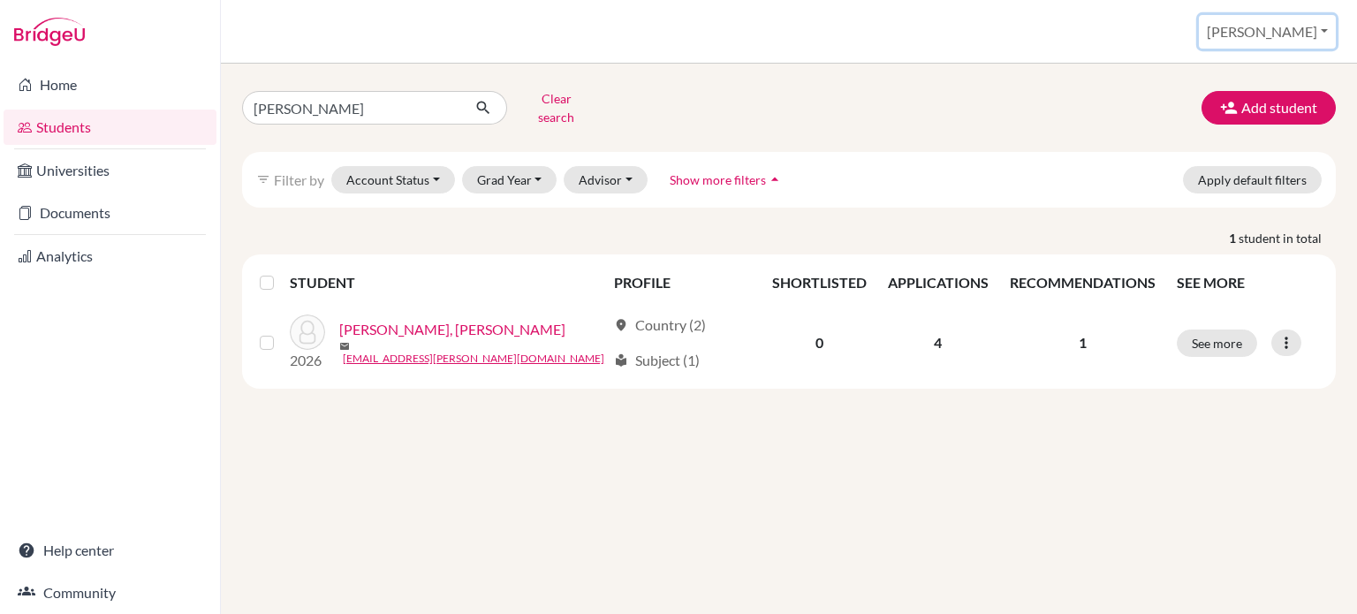
click at [1324, 31] on button "[PERSON_NAME]" at bounding box center [1267, 32] width 137 height 34
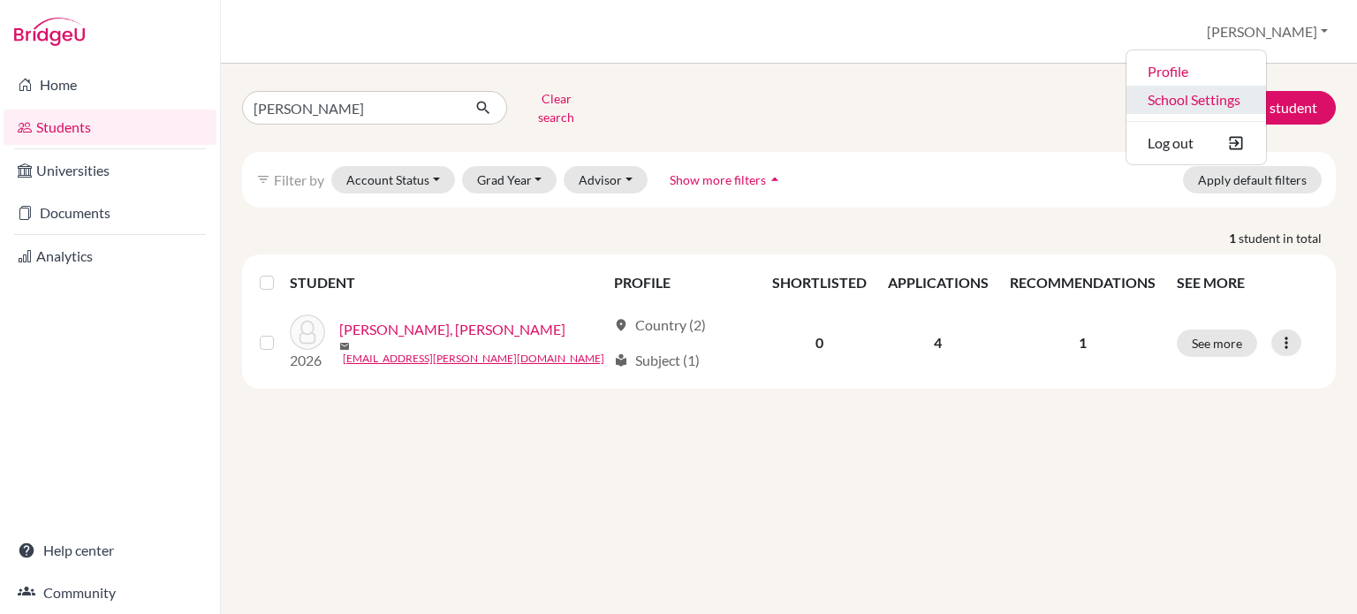
click at [1266, 103] on link "School Settings" at bounding box center [1197, 100] width 140 height 28
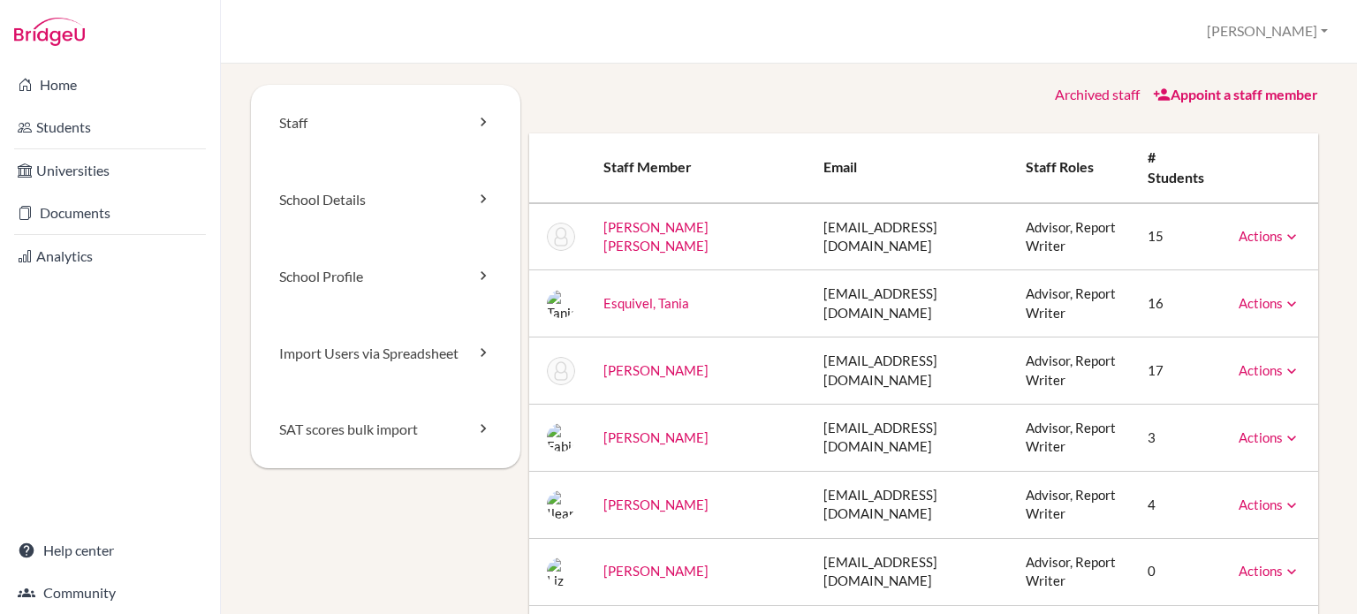
click at [1012, 171] on th "Staff roles" at bounding box center [1073, 168] width 122 height 70
click at [1220, 86] on link "Appoint a staff member" at bounding box center [1235, 94] width 165 height 17
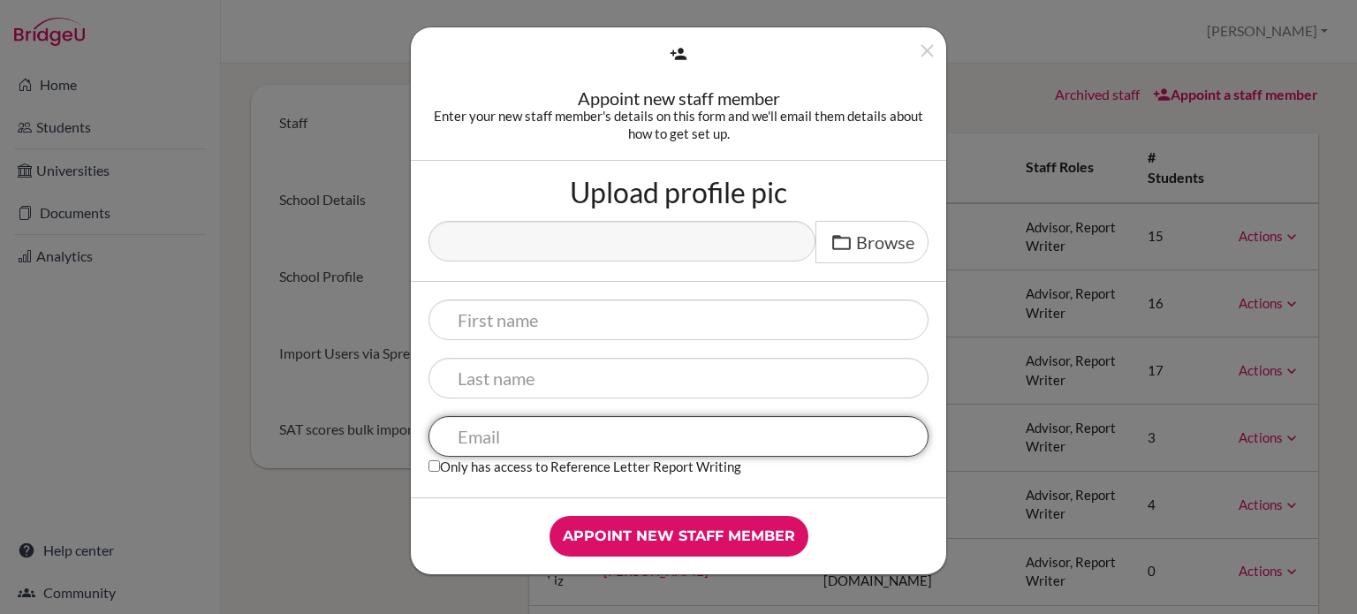
click at [607, 432] on input "text" at bounding box center [679, 436] width 500 height 41
type input "asnodgrass@lapazschool.org"
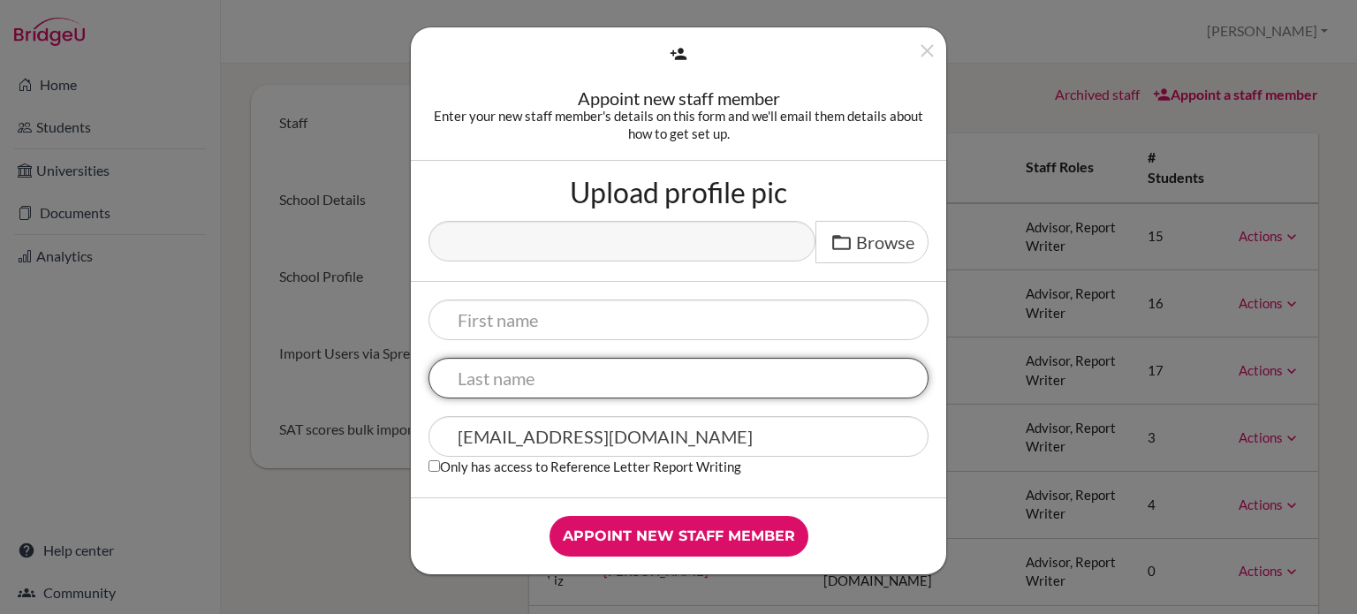
click at [603, 385] on input "text" at bounding box center [679, 378] width 500 height 41
type input "Snodgrass"
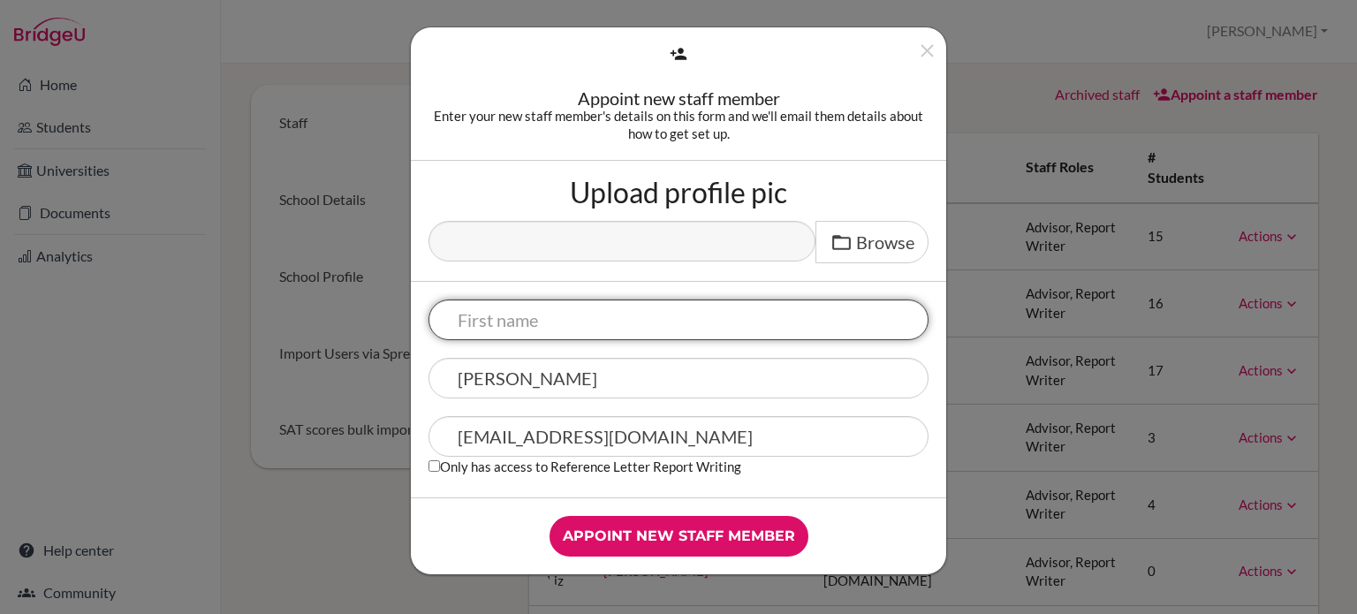
click at [552, 322] on input "text" at bounding box center [679, 320] width 500 height 41
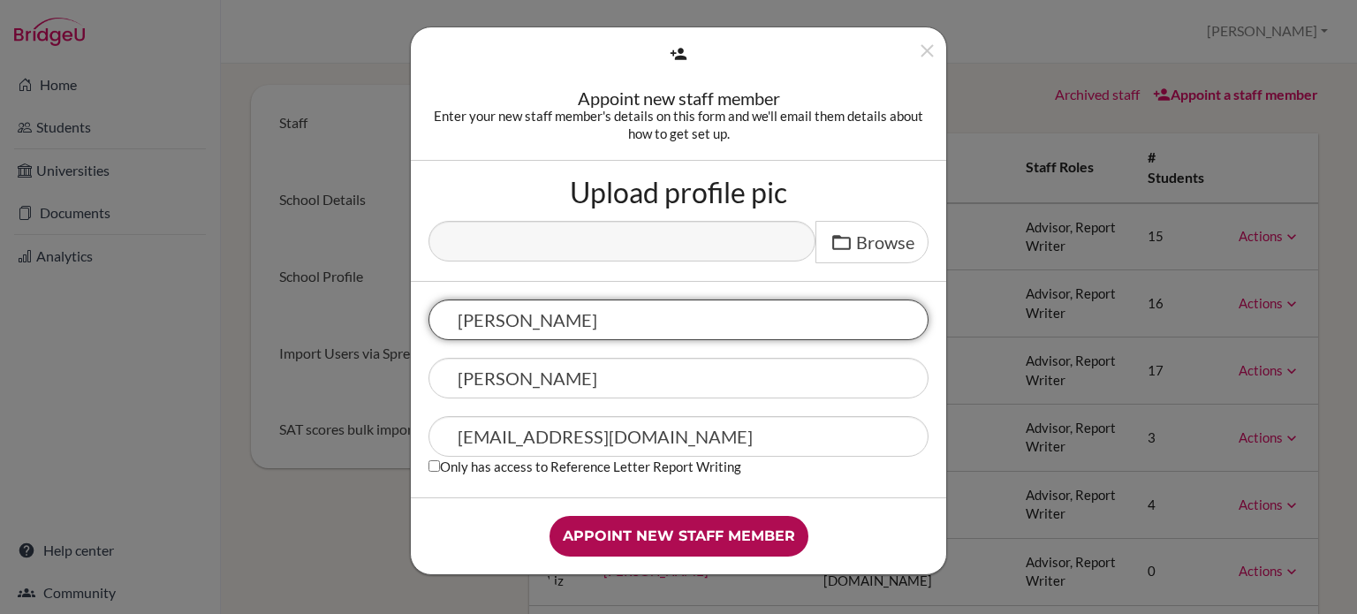
type input "Amy"
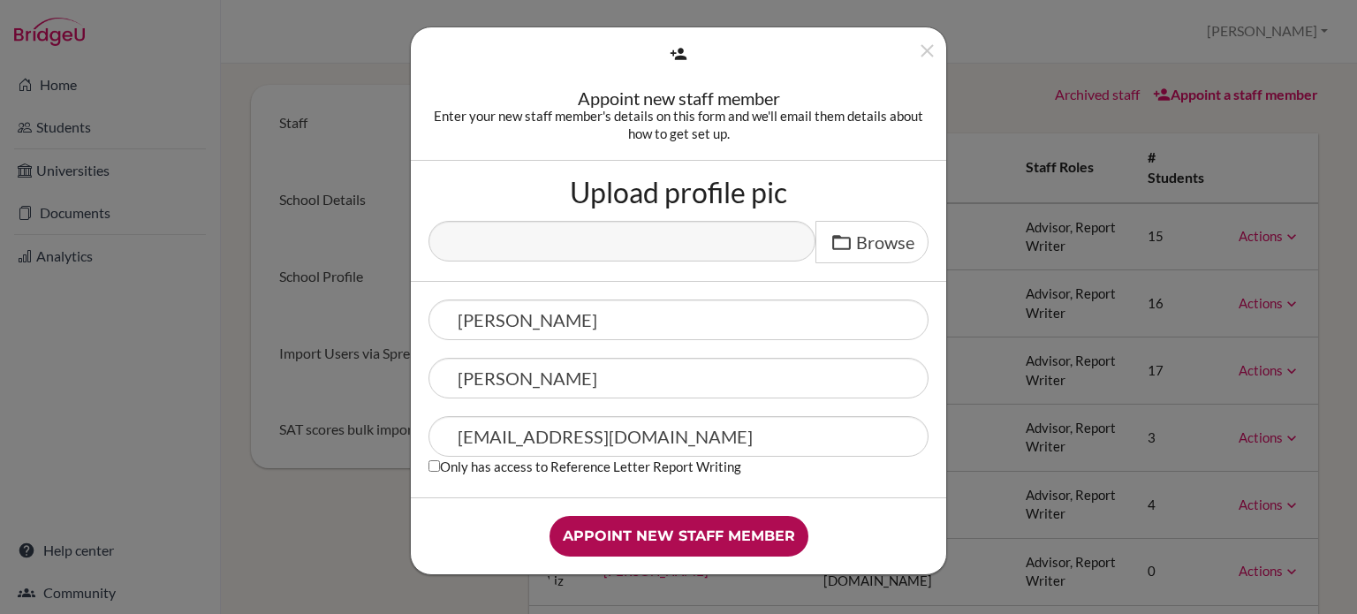
click at [699, 542] on input "Appoint new staff member" at bounding box center [679, 536] width 259 height 41
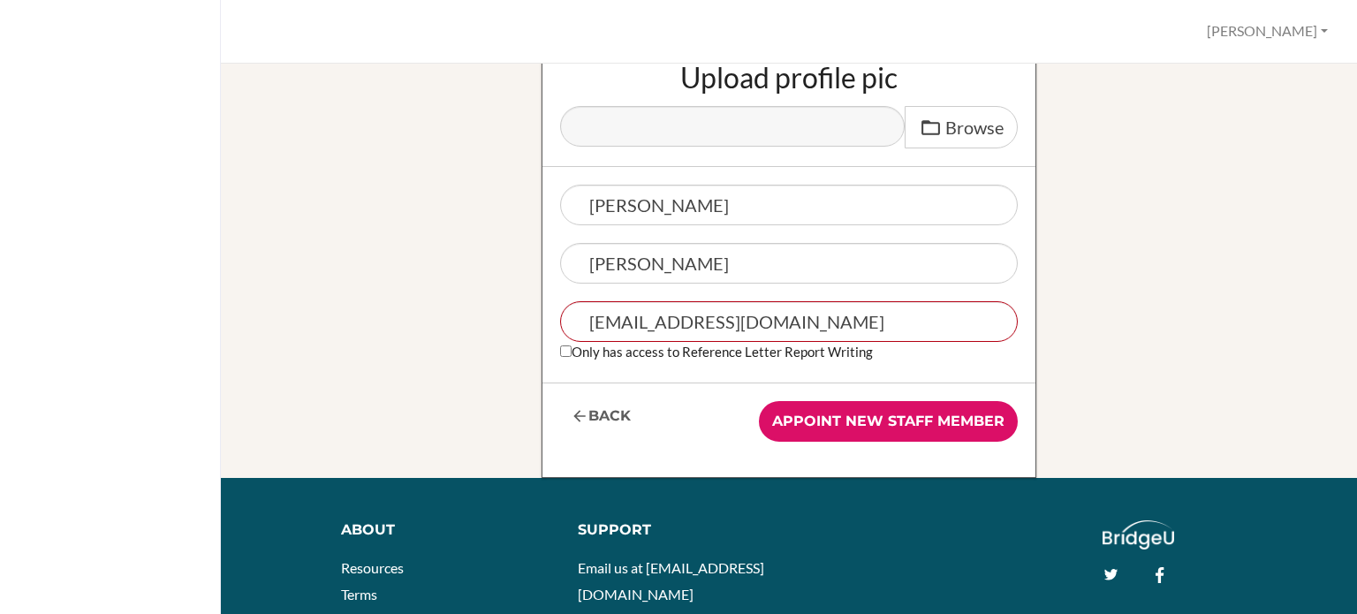
scroll to position [290, 0]
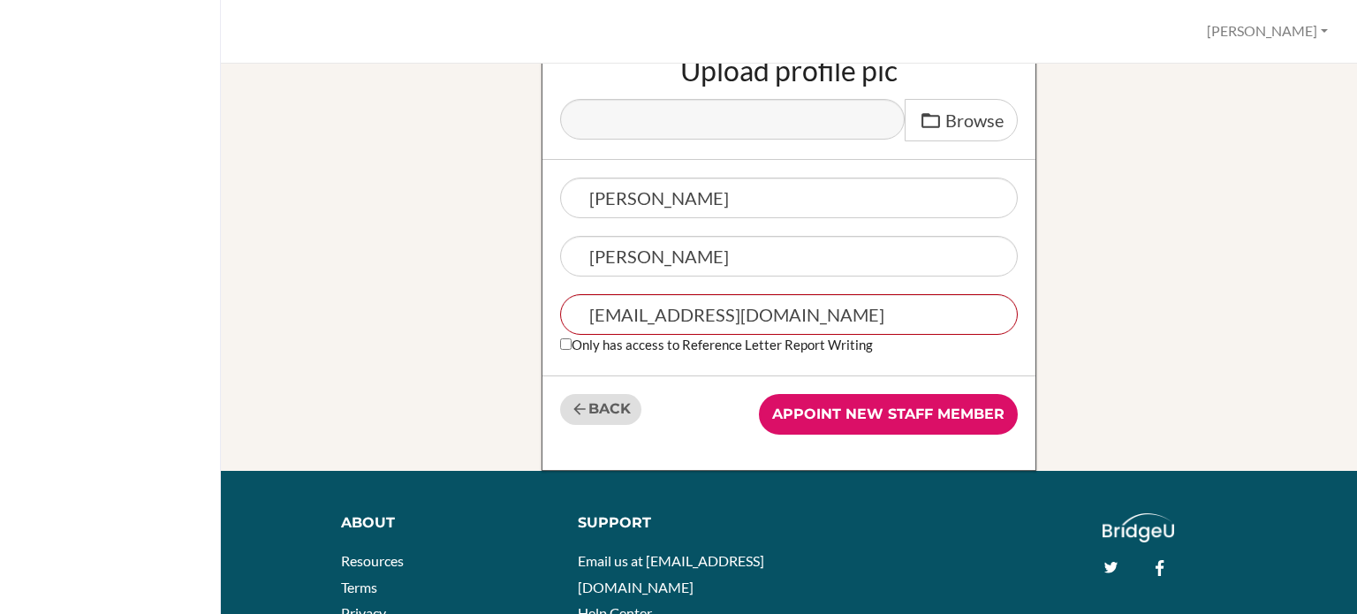
click at [601, 409] on link "Back" at bounding box center [600, 409] width 81 height 31
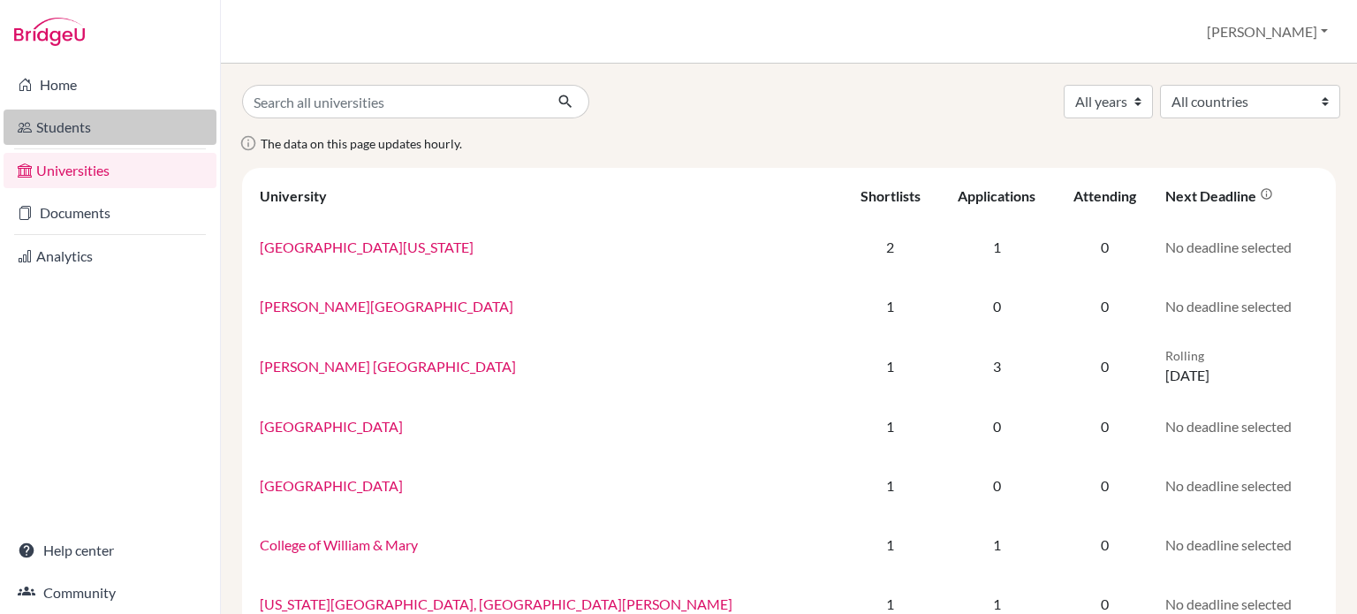
click at [69, 138] on link "Students" at bounding box center [110, 127] width 213 height 35
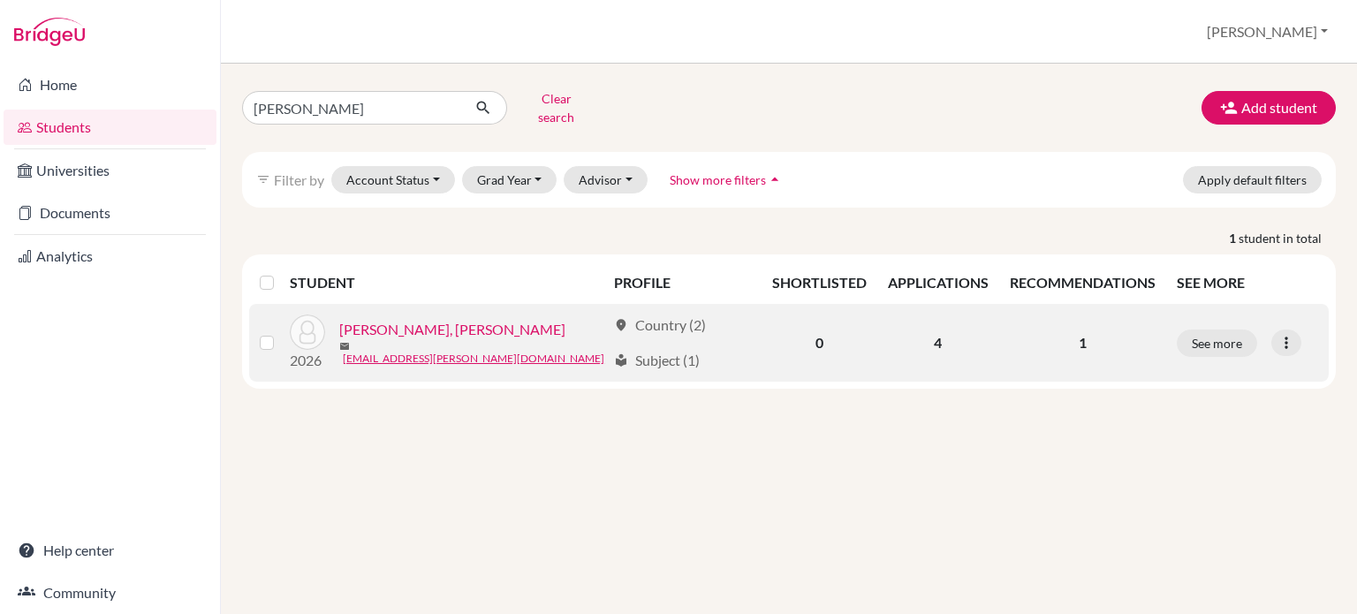
click at [463, 322] on link "Gutiérrez Arce, Yefri Damián" at bounding box center [452, 329] width 226 height 21
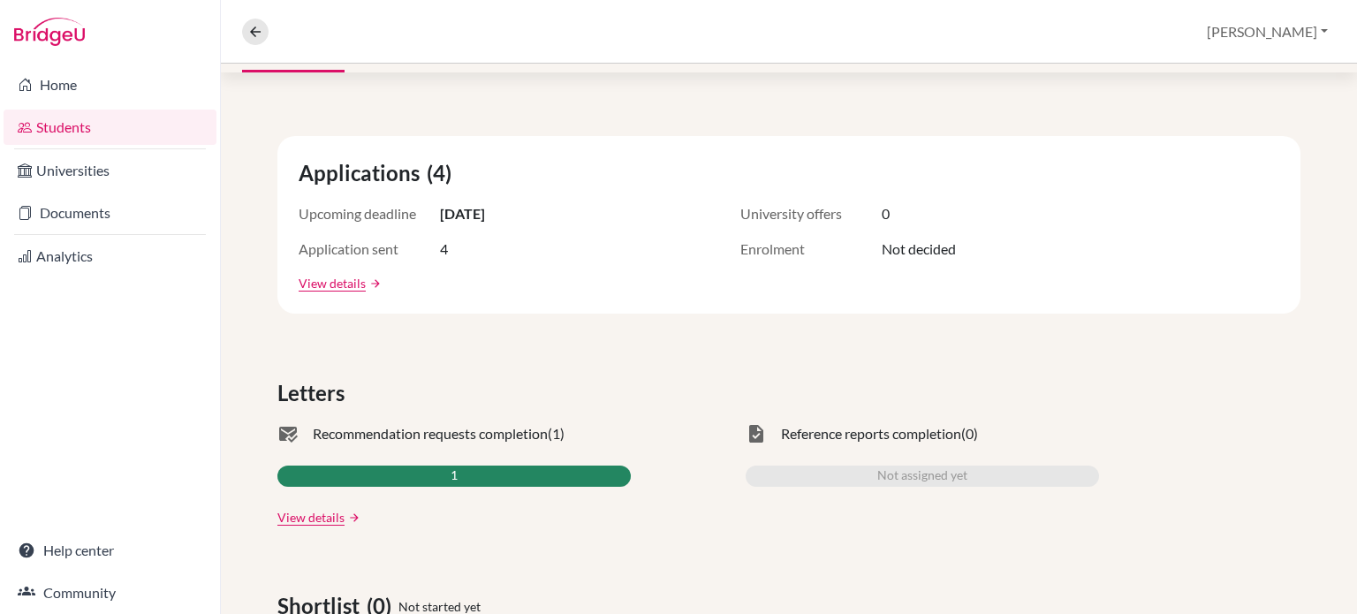
scroll to position [255, 0]
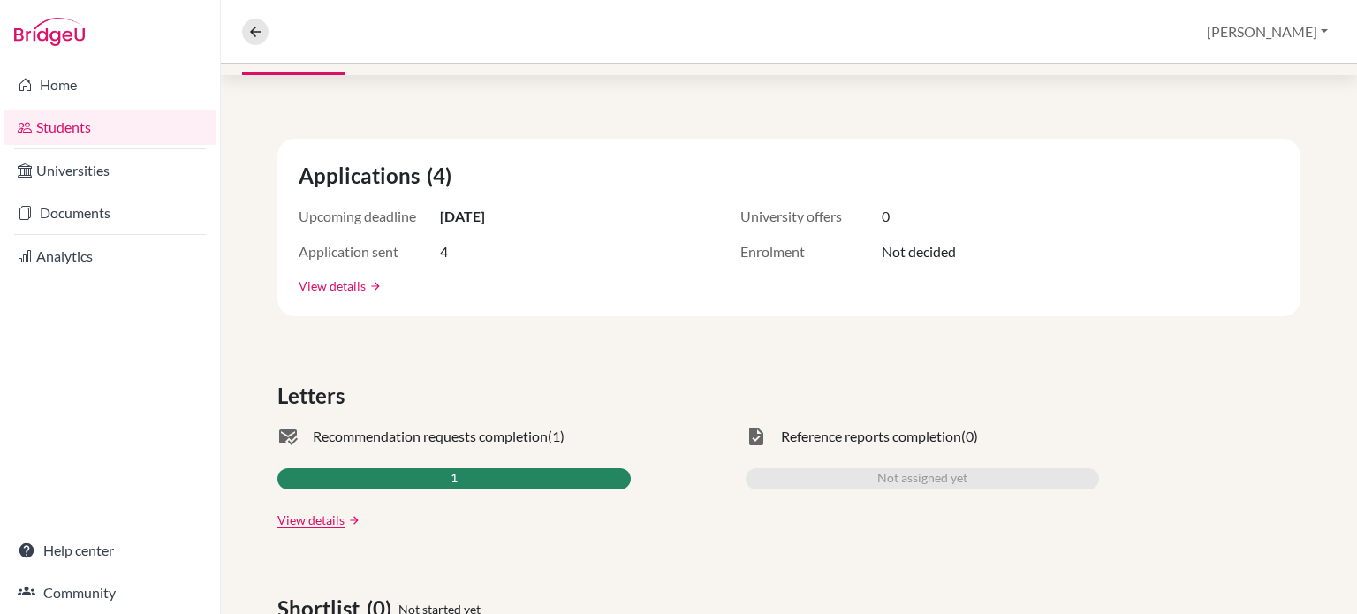
click at [346, 283] on link "View details" at bounding box center [332, 286] width 67 height 19
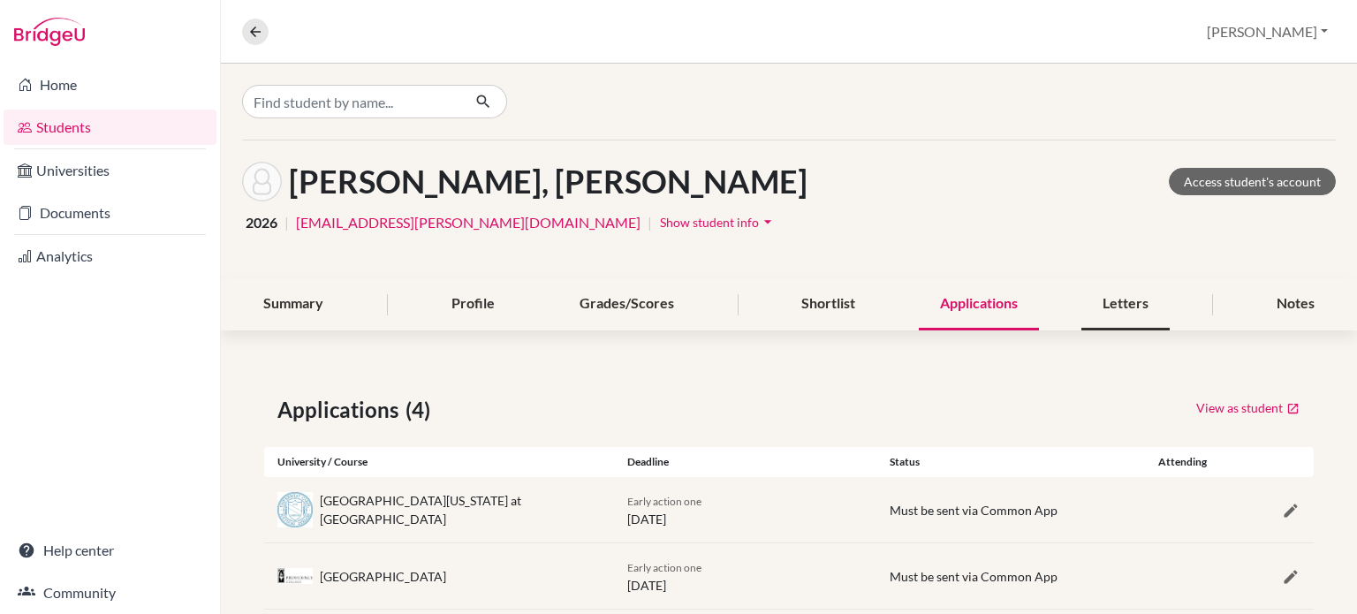
click at [1126, 302] on div "Letters" at bounding box center [1126, 304] width 88 height 52
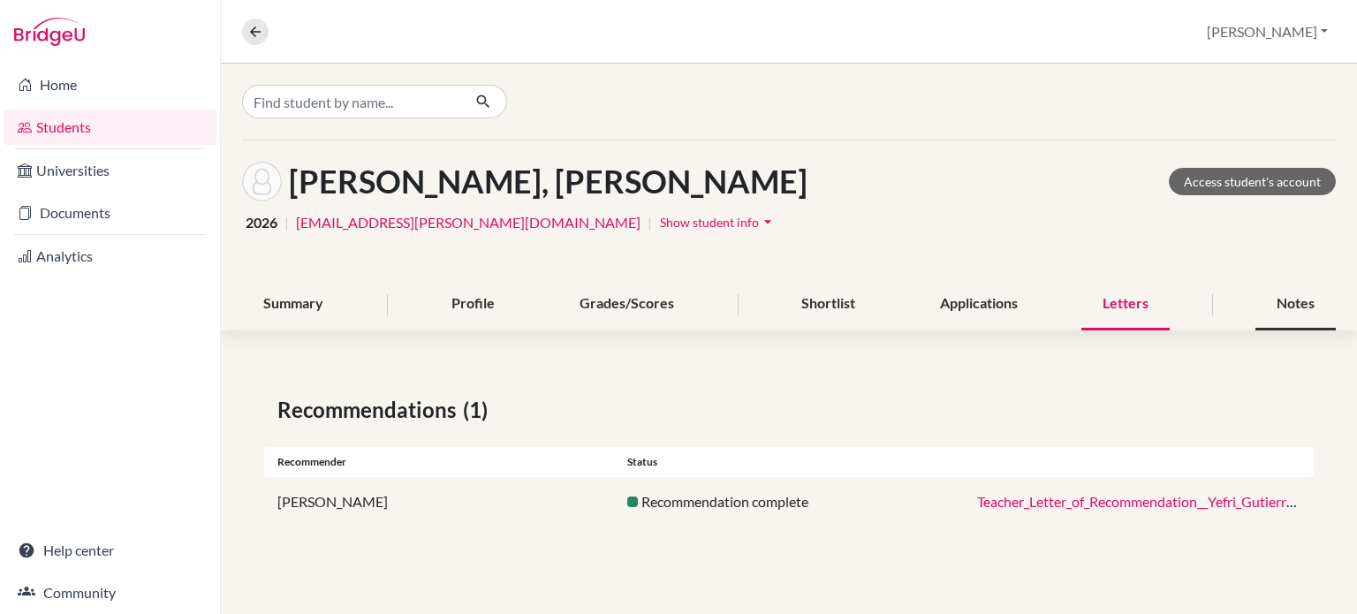
click at [1299, 308] on div "Notes" at bounding box center [1296, 304] width 80 height 52
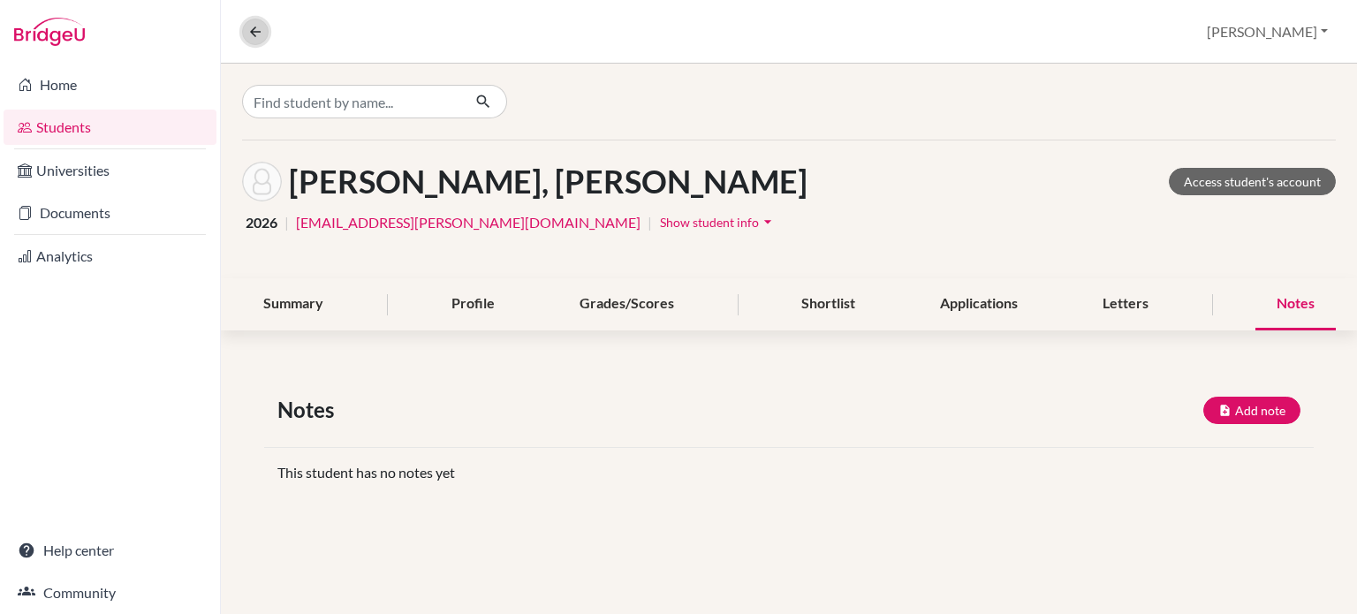
click at [255, 34] on icon at bounding box center [255, 32] width 16 height 16
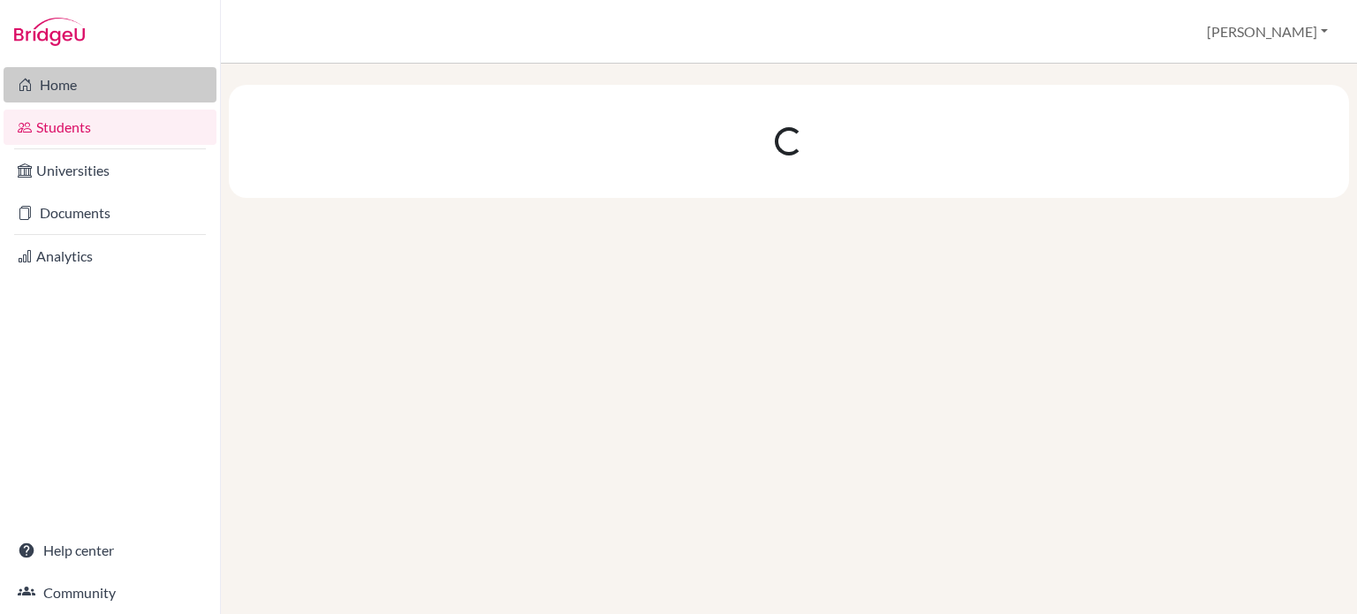
click at [95, 94] on link "Home" at bounding box center [110, 84] width 213 height 35
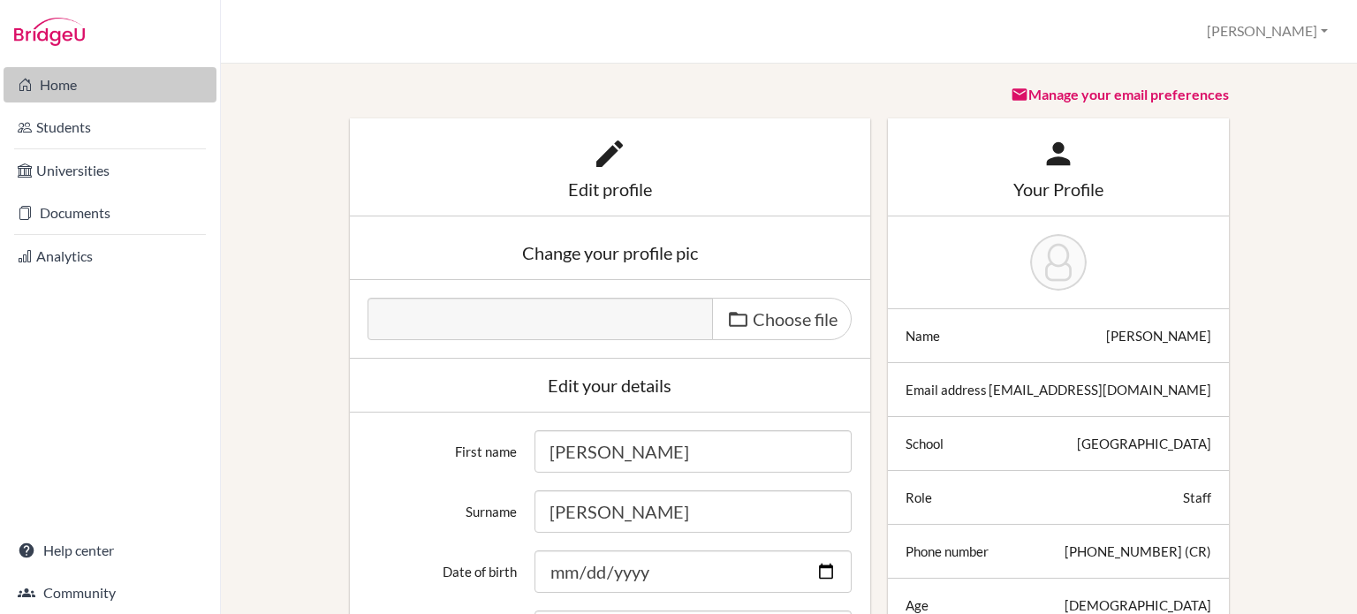
click at [83, 90] on link "Home" at bounding box center [110, 84] width 213 height 35
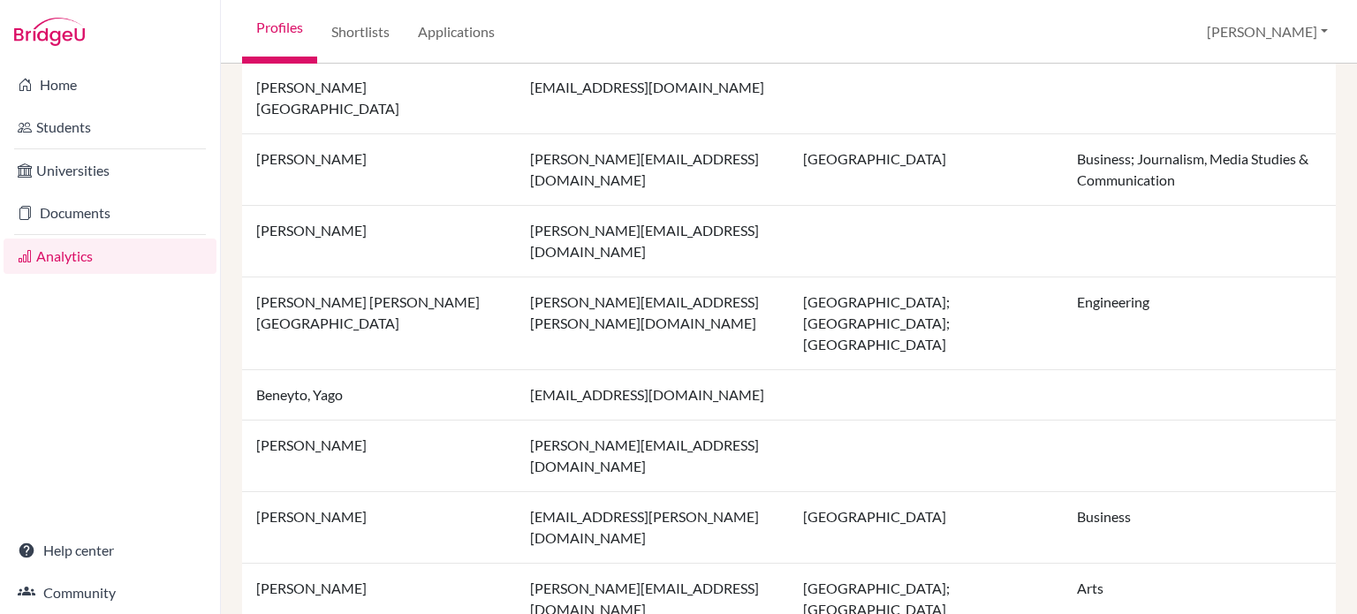
scroll to position [1393, 0]
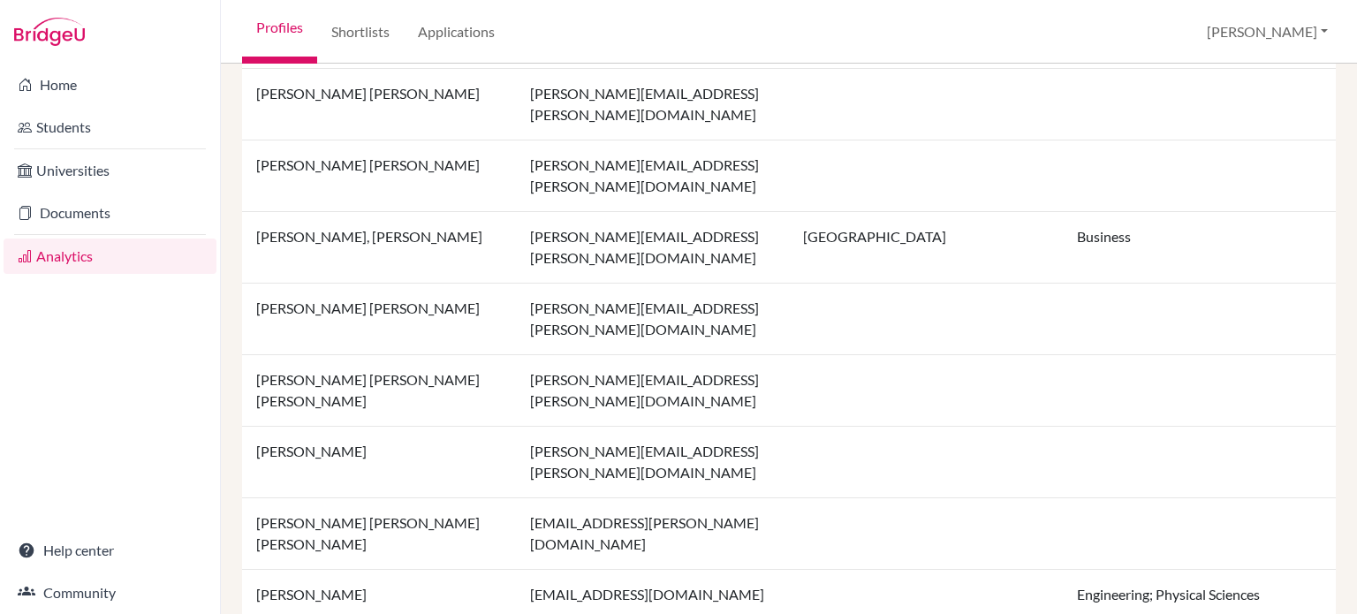
scroll to position [1350, 0]
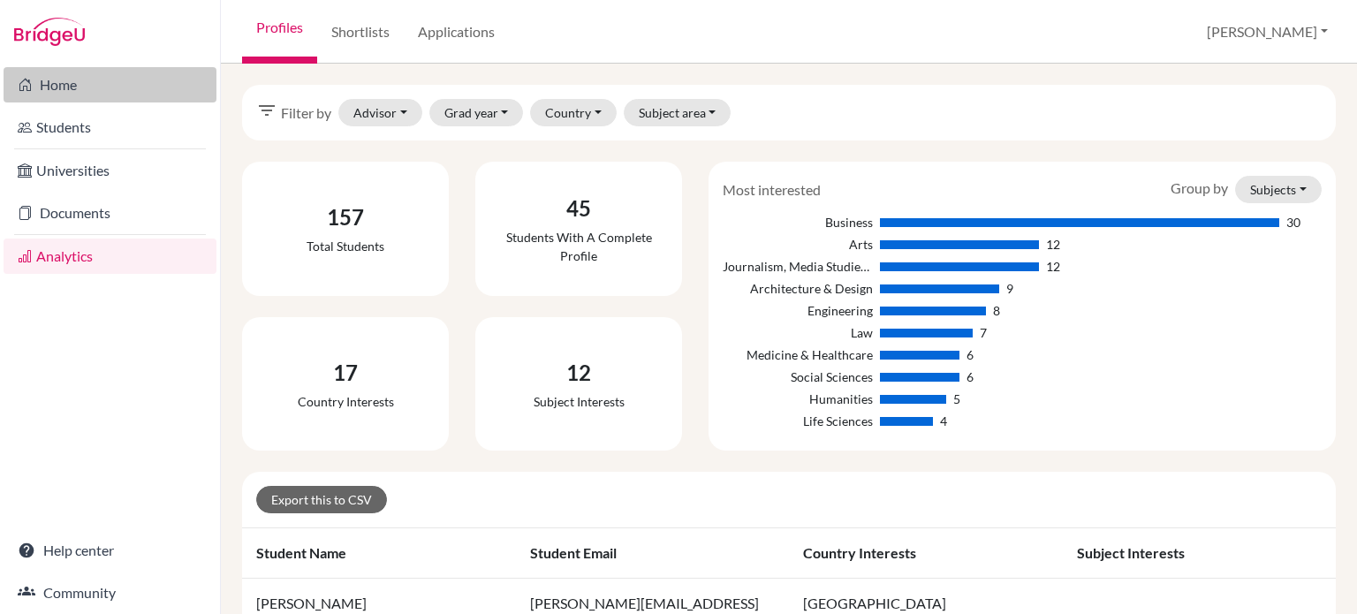
click at [46, 101] on link "Home" at bounding box center [110, 84] width 213 height 35
